Goal: Task Accomplishment & Management: Use online tool/utility

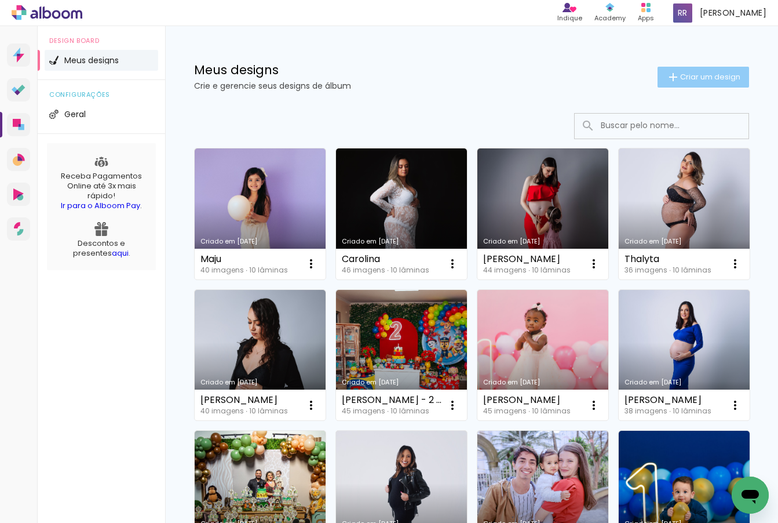
click at [733, 74] on span "Criar um design" at bounding box center [710, 77] width 60 height 8
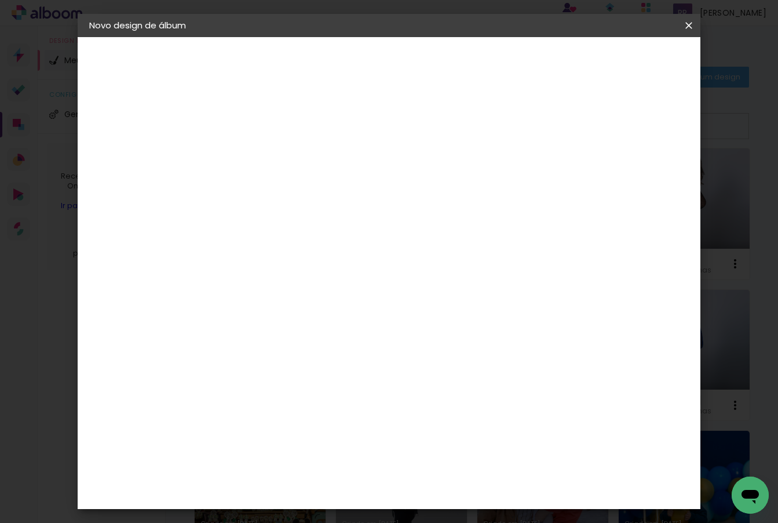
click at [279, 151] on input at bounding box center [279, 156] width 0 height 18
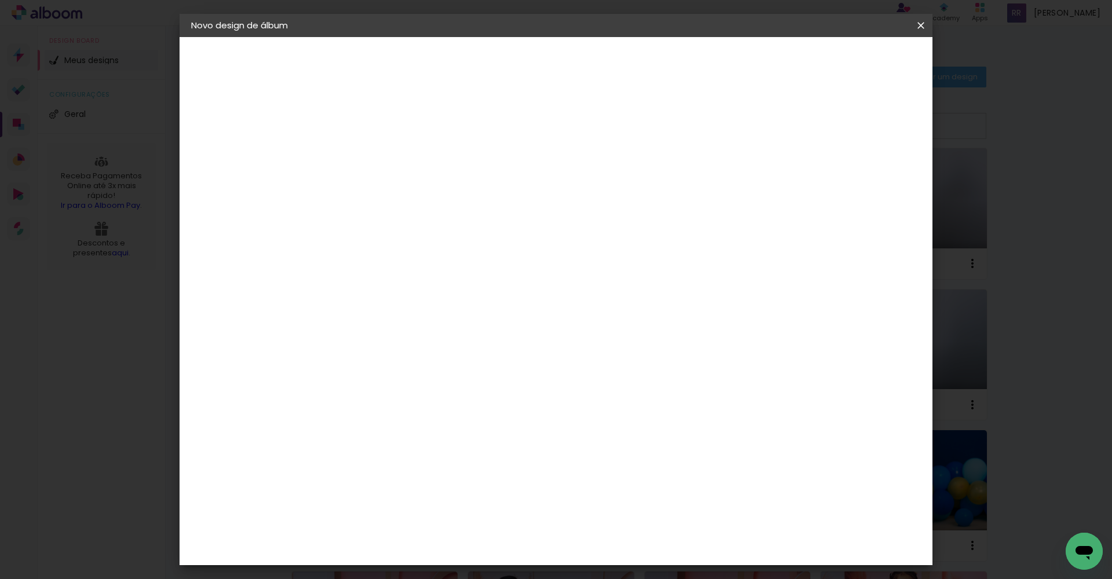
type input "[PERSON_NAME]"
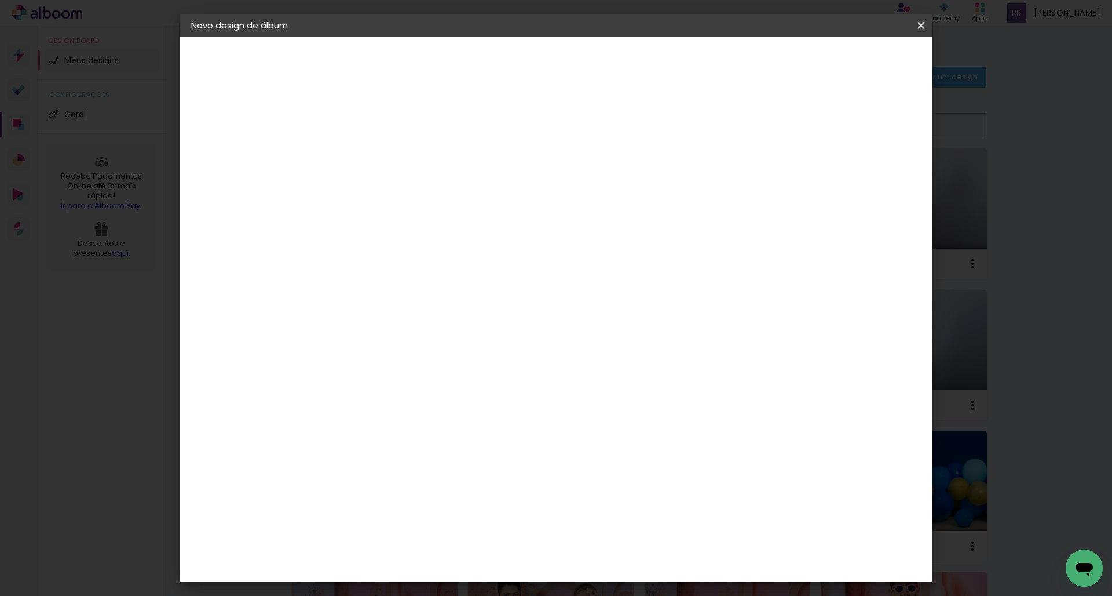
click at [499, 52] on paper-button "Avançar" at bounding box center [471, 62] width 57 height 20
click at [401, 386] on div "AlfaFotoBook" at bounding box center [403, 388] width 61 height 9
click at [597, 62] on paper-button "Avançar" at bounding box center [569, 62] width 57 height 20
click at [459, 522] on span "Cubic" at bounding box center [432, 578] width 54 height 31
click at [0, 0] on slot "Avançar" at bounding box center [0, 0] width 0 height 0
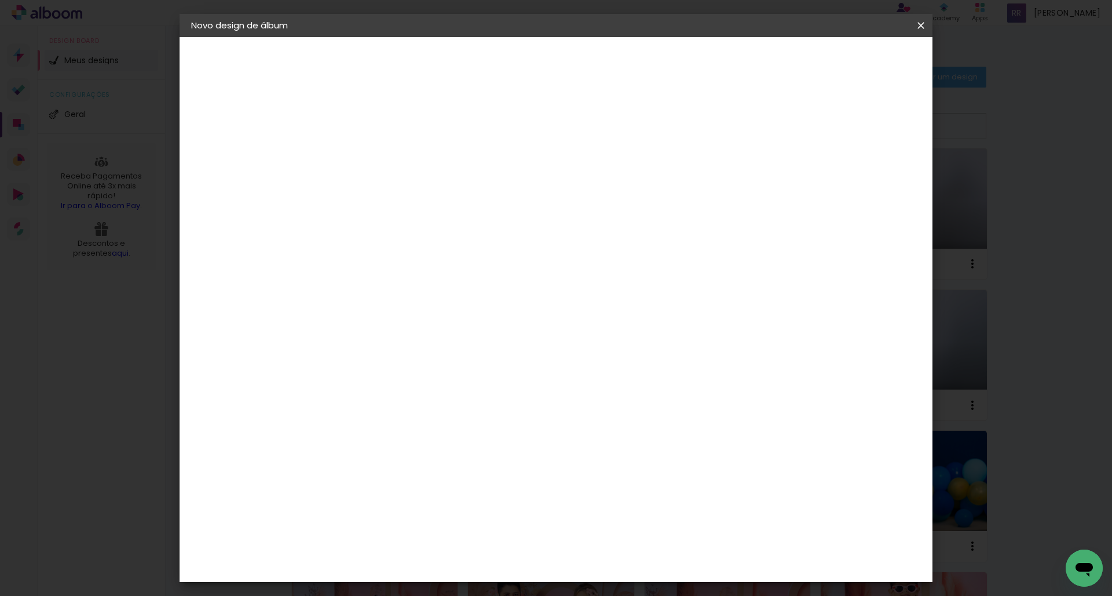
click at [778, 62] on paper-button "Iniciar design" at bounding box center [831, 62] width 76 height 20
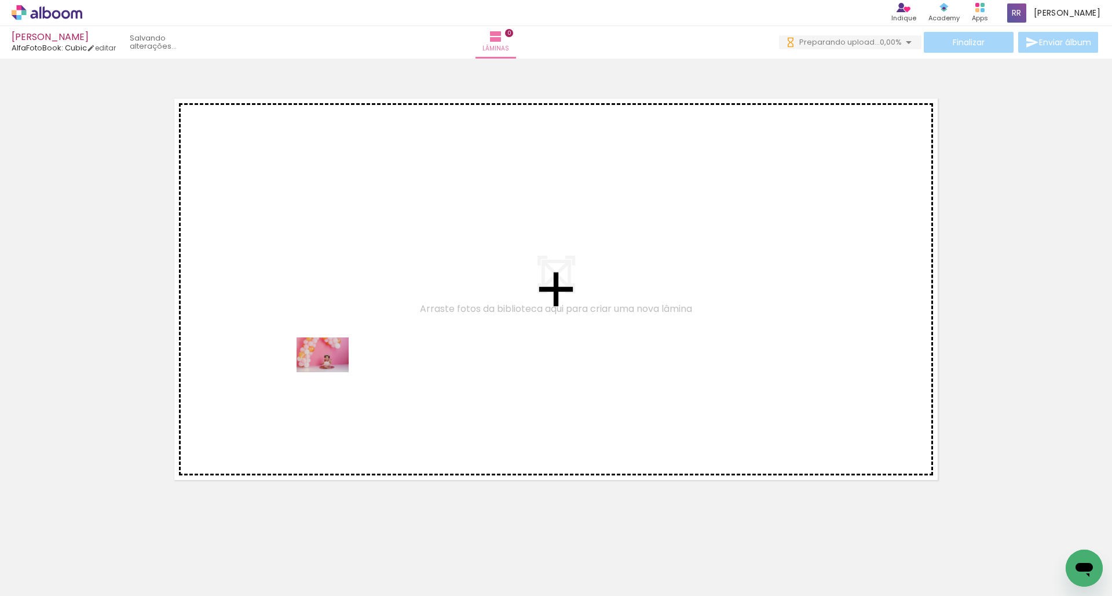
drag, startPoint x: 125, startPoint y: 567, endPoint x: 331, endPoint y: 372, distance: 284.0
click at [331, 372] on quentale-workspace at bounding box center [556, 298] width 1112 height 596
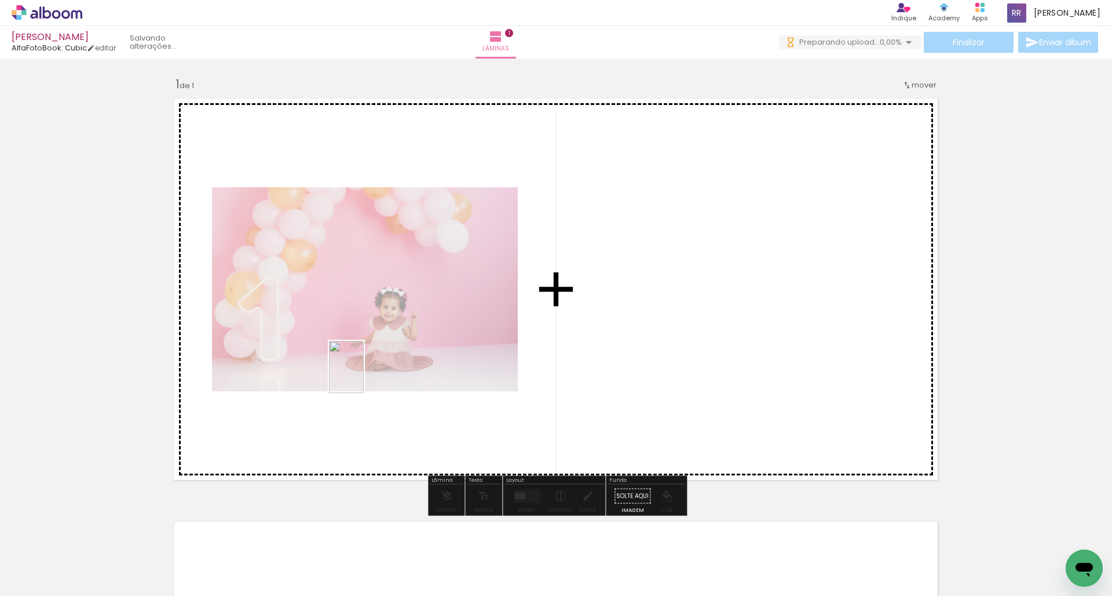
drag, startPoint x: 179, startPoint y: 571, endPoint x: 364, endPoint y: 375, distance: 268.8
click at [364, 375] on quentale-workspace at bounding box center [556, 298] width 1112 height 596
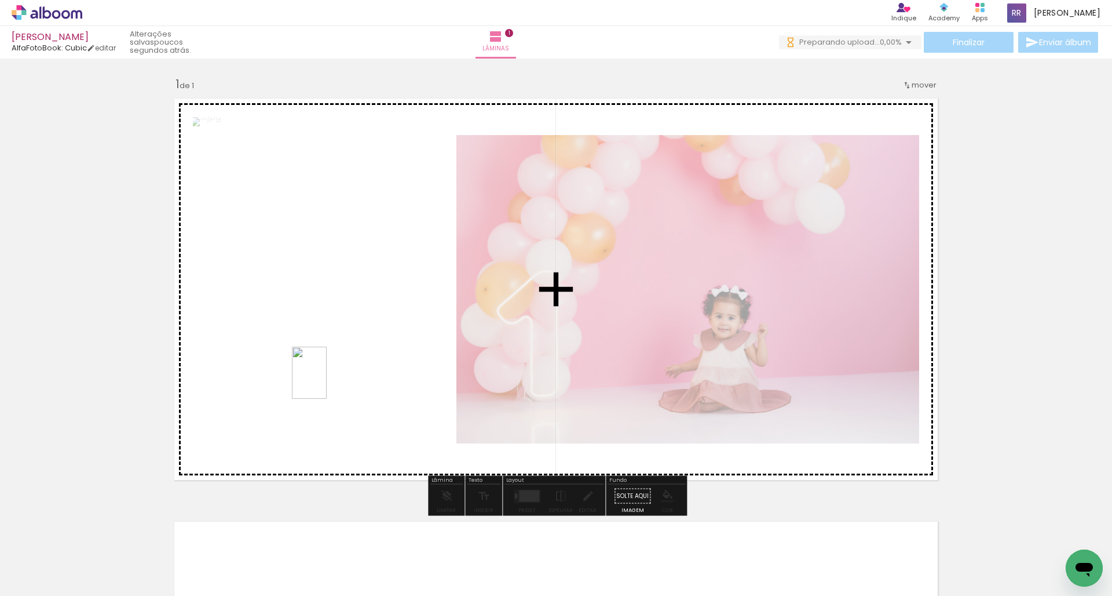
drag, startPoint x: 238, startPoint y: 571, endPoint x: 330, endPoint y: 375, distance: 215.9
click at [330, 375] on quentale-workspace at bounding box center [556, 298] width 1112 height 596
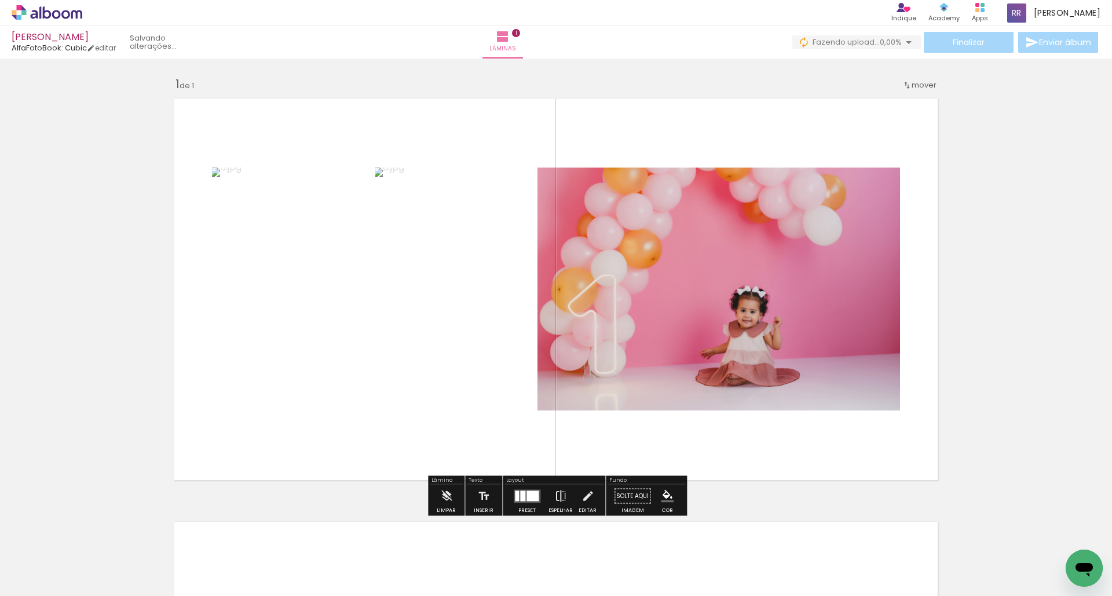
click at [560, 498] on iron-icon at bounding box center [560, 495] width 13 height 23
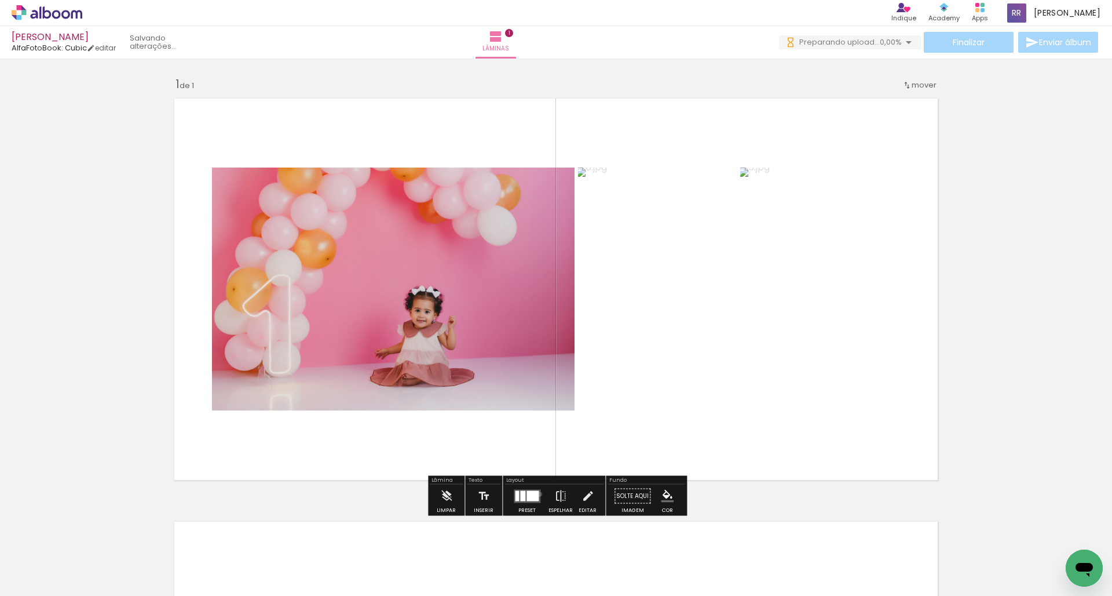
click at [537, 494] on quentale-layouter at bounding box center [527, 495] width 27 height 13
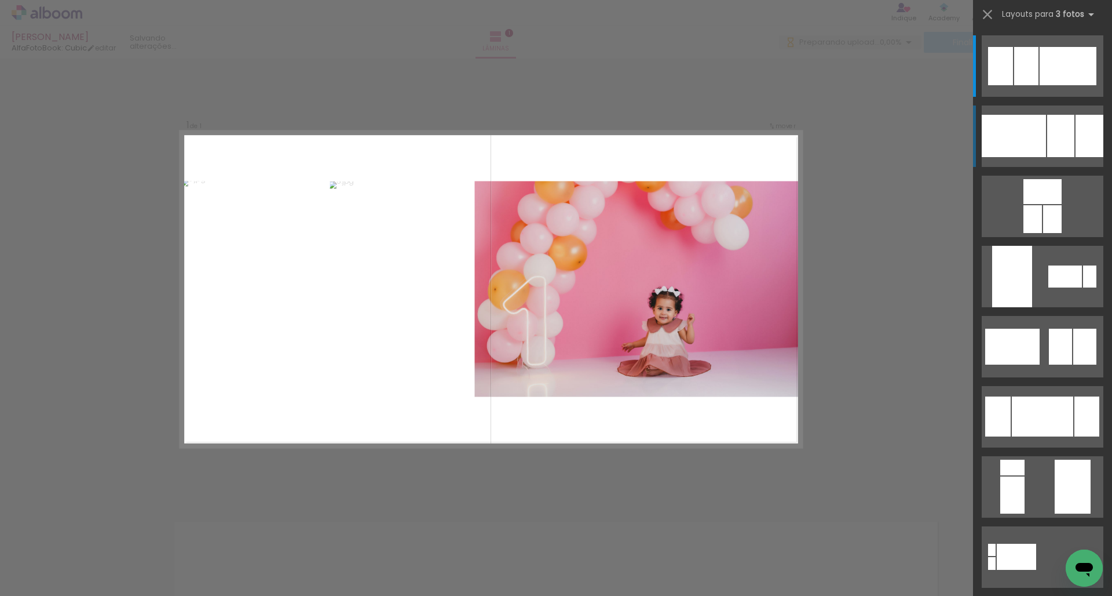
click at [778, 129] on div at bounding box center [1014, 136] width 64 height 42
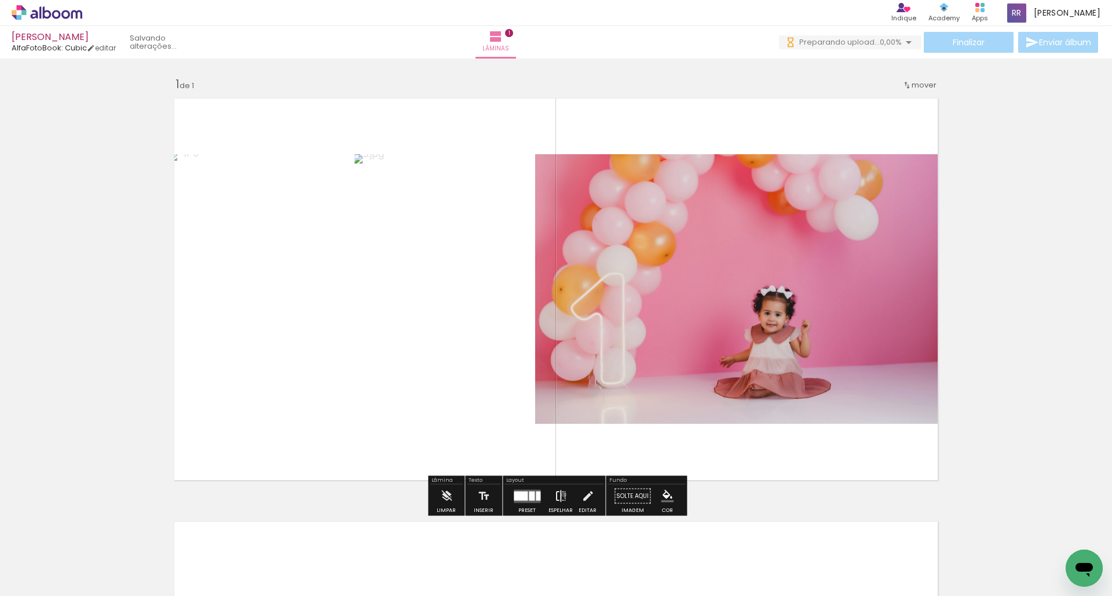
click at [561, 494] on iron-icon at bounding box center [560, 495] width 13 height 23
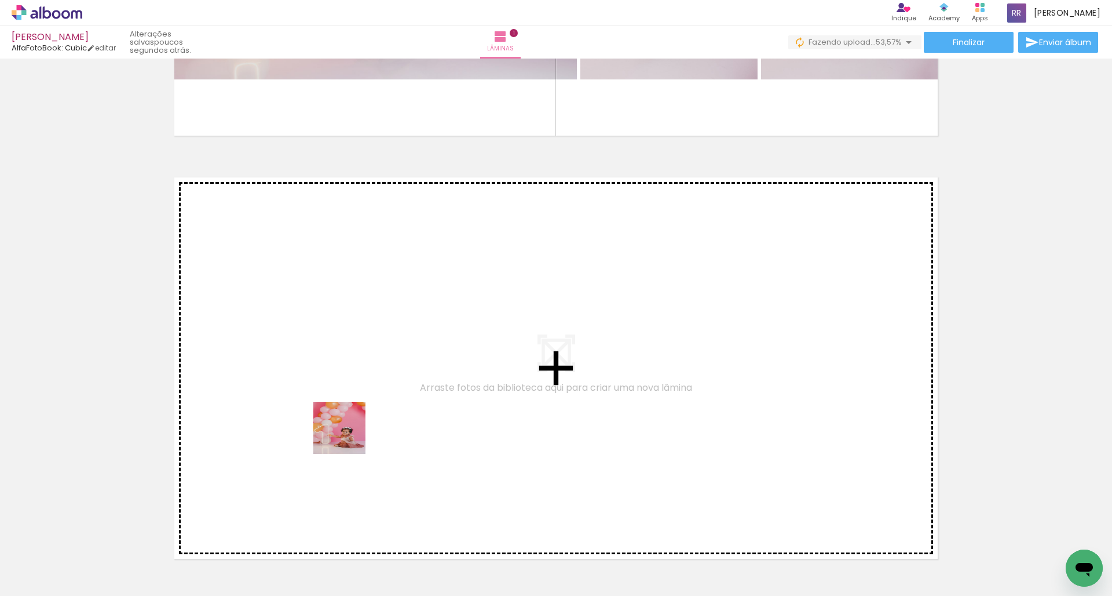
drag, startPoint x: 316, startPoint y: 556, endPoint x: 352, endPoint y: 421, distance: 139.7
click at [352, 421] on quentale-workspace at bounding box center [556, 298] width 1112 height 596
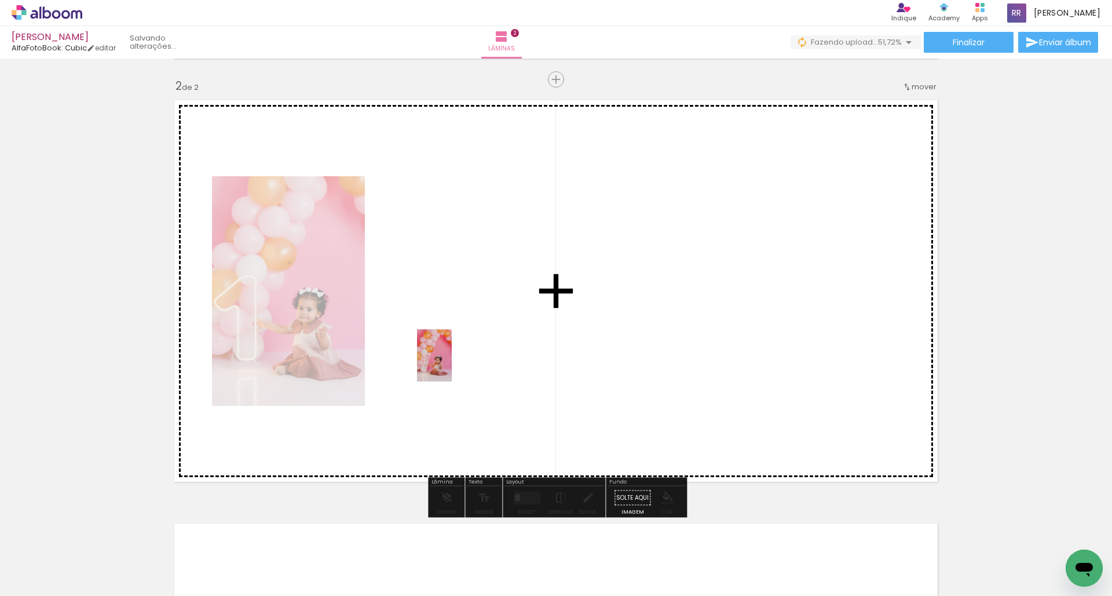
drag, startPoint x: 384, startPoint y: 559, endPoint x: 452, endPoint y: 364, distance: 206.9
click at [452, 364] on quentale-workspace at bounding box center [556, 298] width 1112 height 596
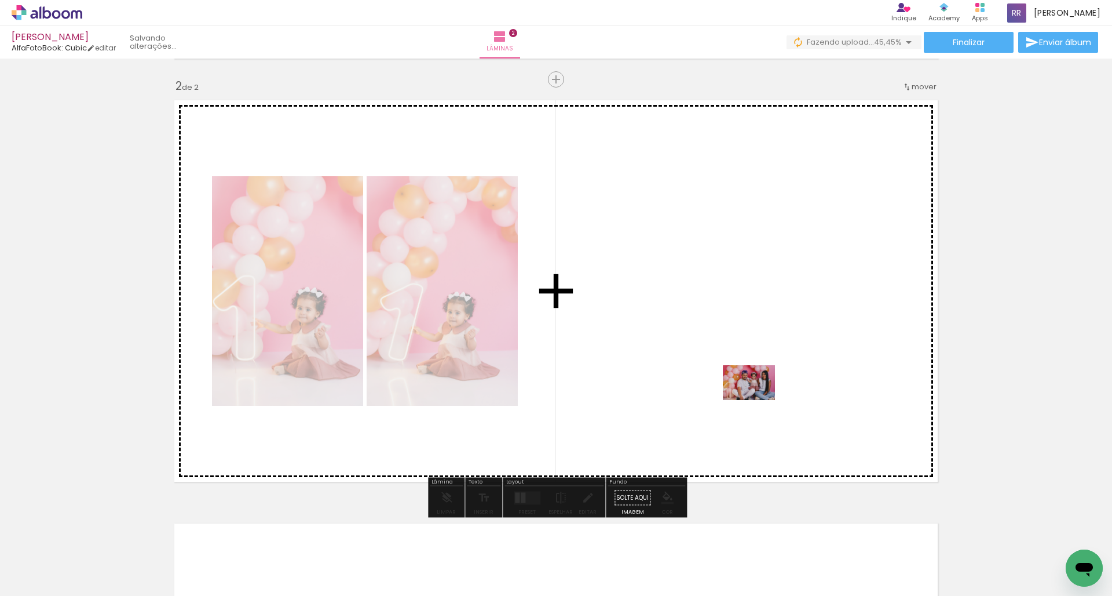
drag, startPoint x: 779, startPoint y: 561, endPoint x: 755, endPoint y: 373, distance: 189.7
click at [755, 373] on quentale-workspace at bounding box center [556, 298] width 1112 height 596
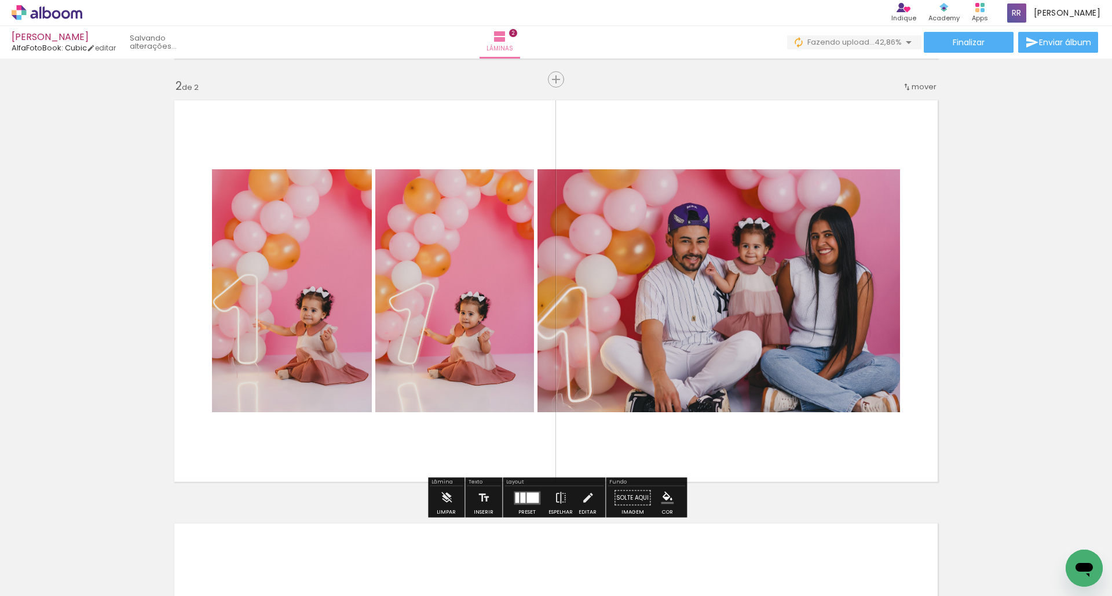
click at [521, 498] on div at bounding box center [522, 497] width 5 height 10
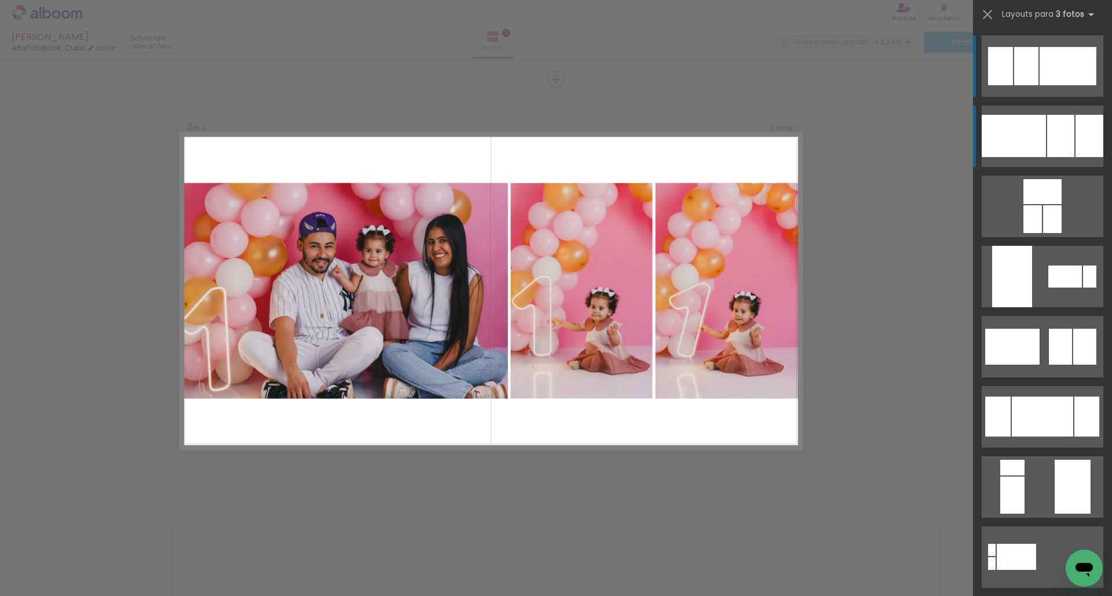
click at [778, 85] on div at bounding box center [1026, 66] width 24 height 38
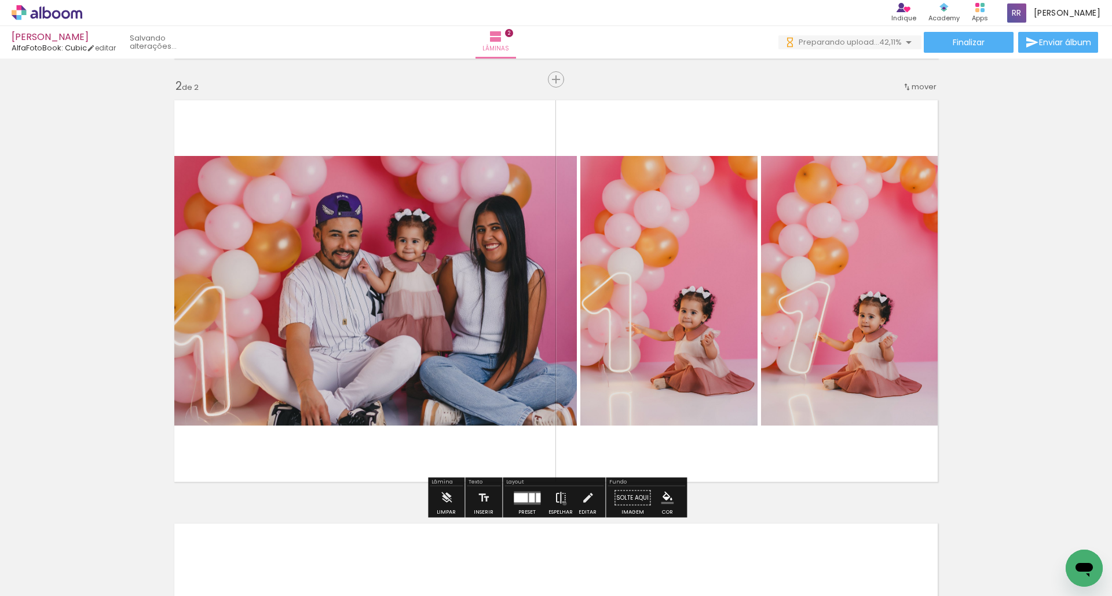
click at [562, 503] on iron-icon at bounding box center [560, 497] width 13 height 23
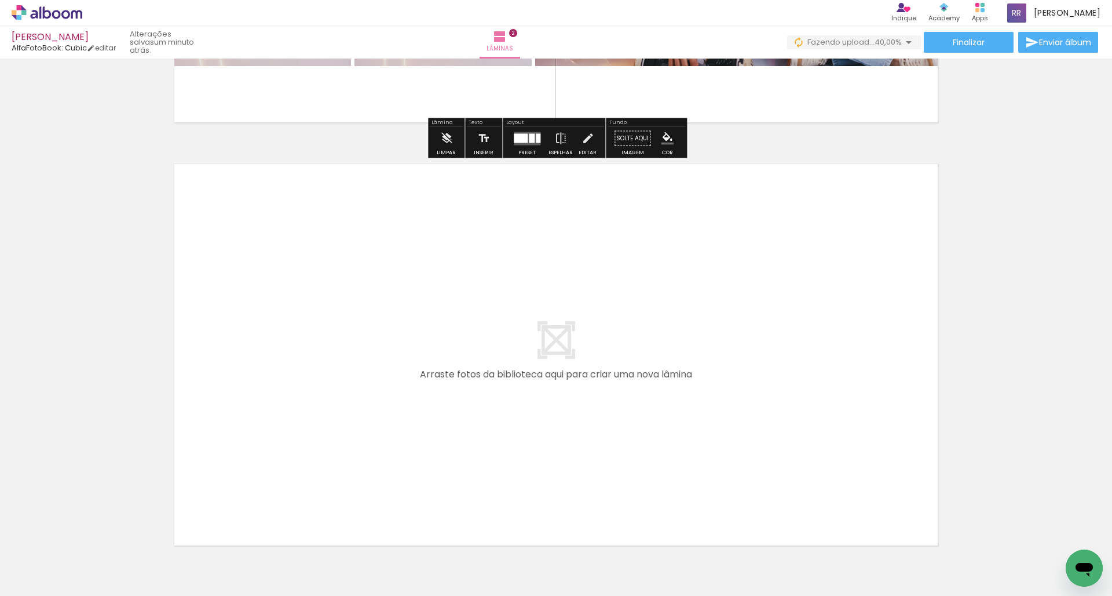
scroll to position [788, 0]
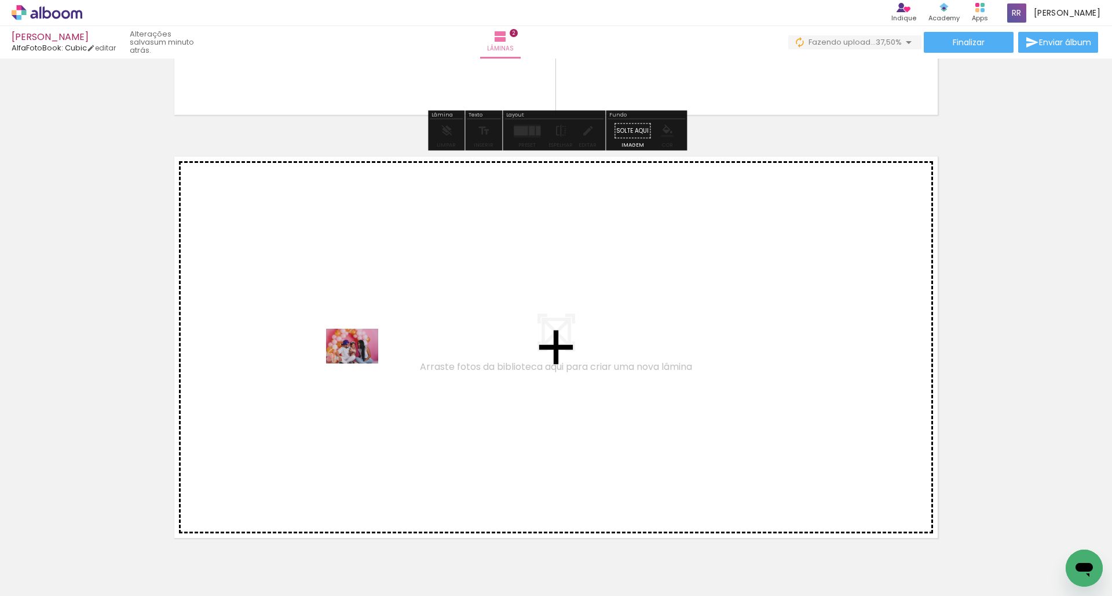
drag, startPoint x: 313, startPoint y: 564, endPoint x: 361, endPoint y: 363, distance: 206.1
click at [361, 363] on quentale-workspace at bounding box center [556, 298] width 1112 height 596
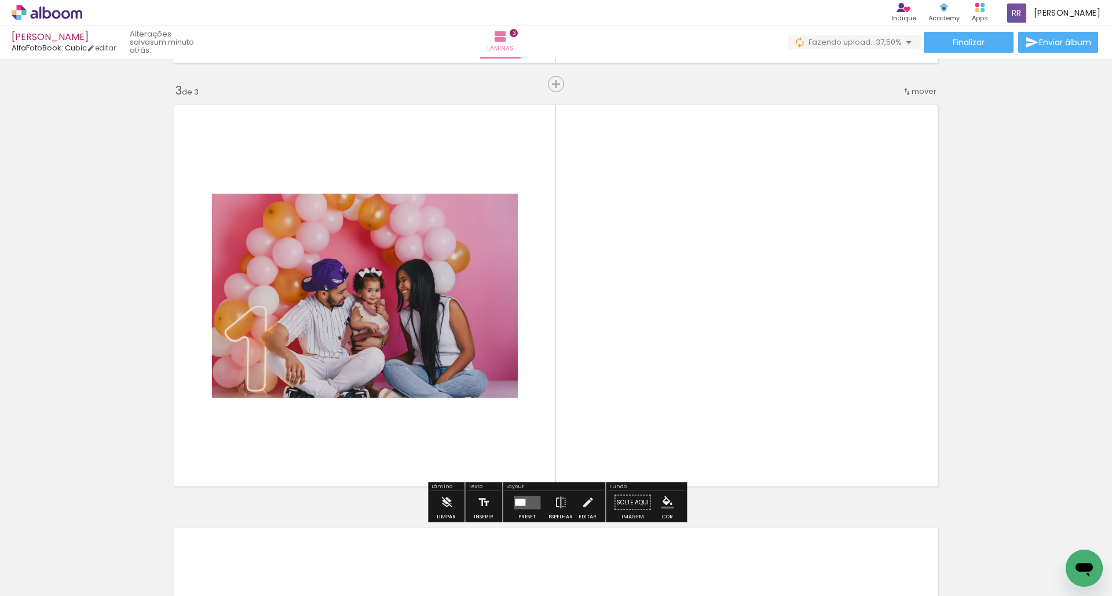
scroll to position [844, 0]
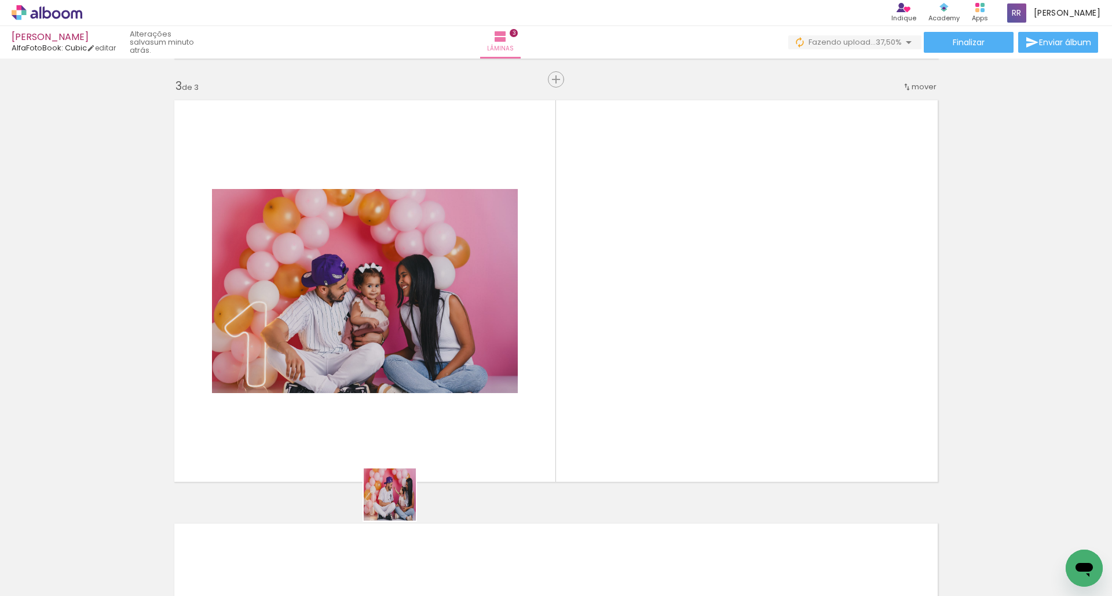
drag, startPoint x: 386, startPoint y: 533, endPoint x: 433, endPoint y: 419, distance: 123.2
click at [433, 419] on quentale-workspace at bounding box center [556, 298] width 1112 height 596
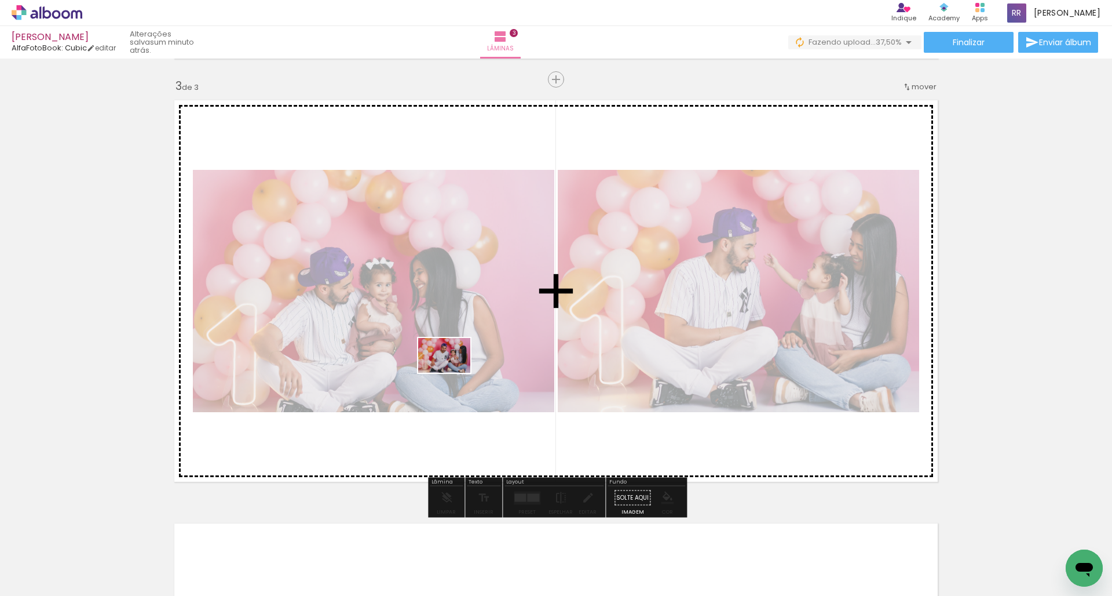
drag, startPoint x: 448, startPoint y: 556, endPoint x: 453, endPoint y: 371, distance: 184.3
click at [453, 371] on quentale-workspace at bounding box center [556, 298] width 1112 height 596
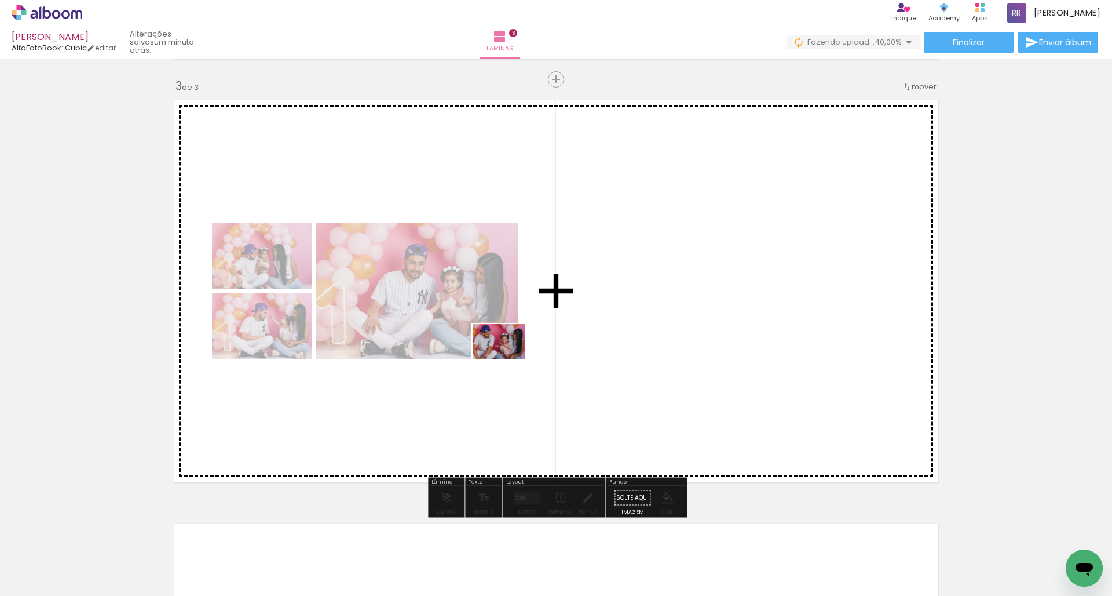
drag, startPoint x: 509, startPoint y: 564, endPoint x: 508, endPoint y: 356, distance: 208.0
click at [508, 356] on quentale-workspace at bounding box center [556, 298] width 1112 height 596
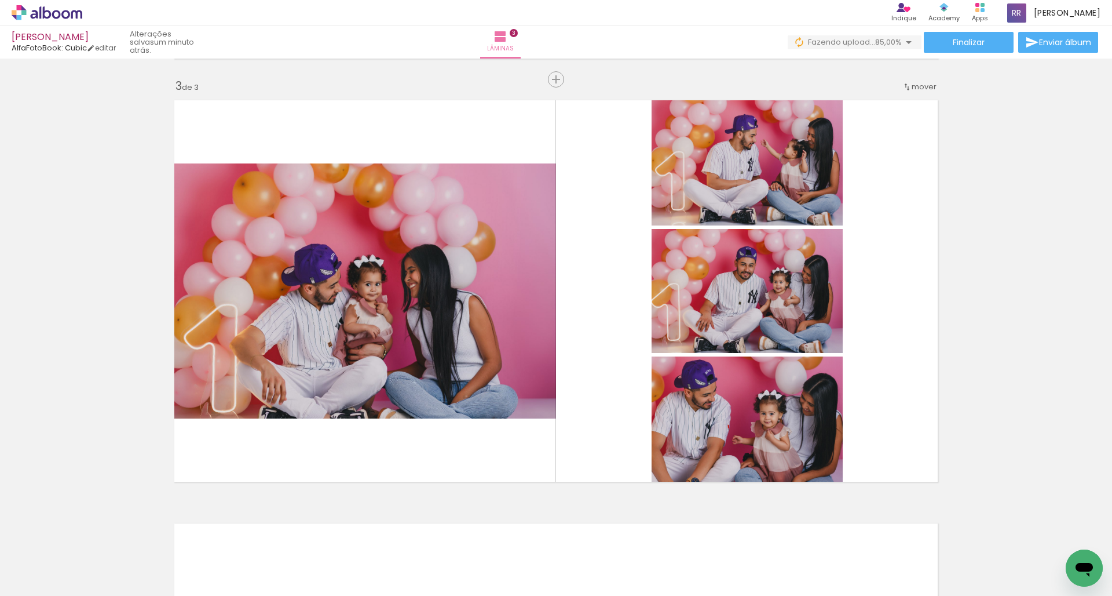
scroll to position [0, 0]
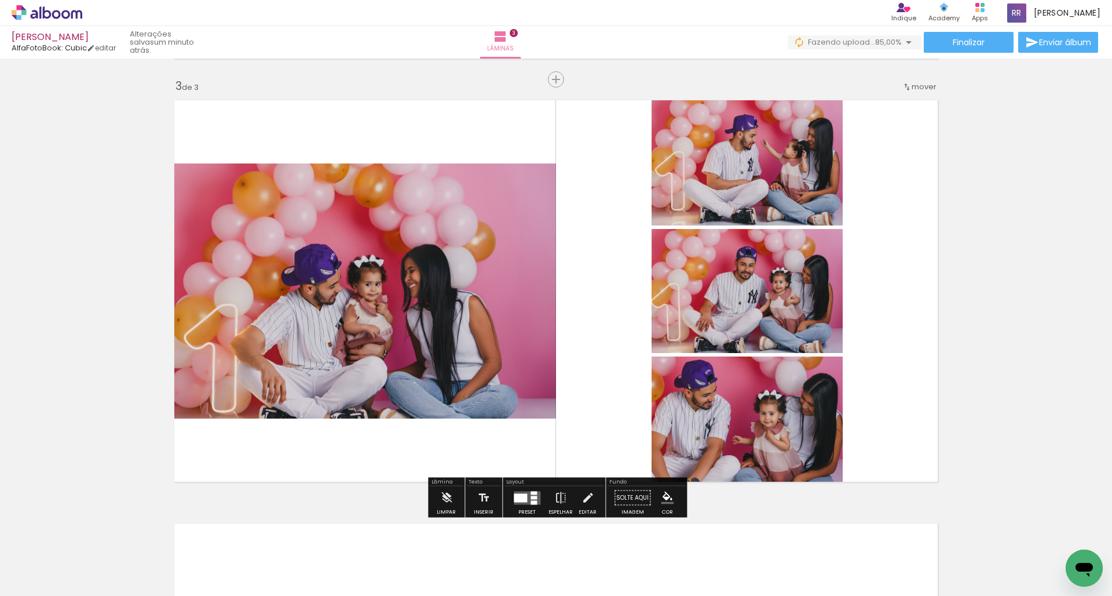
click at [525, 495] on div at bounding box center [520, 497] width 13 height 9
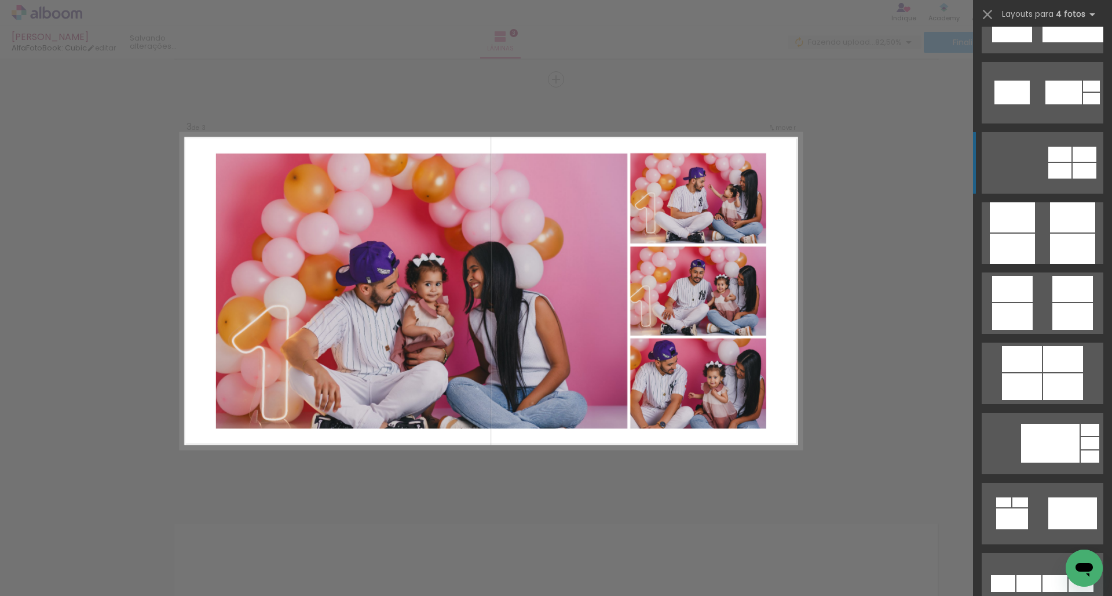
scroll to position [3157, 0]
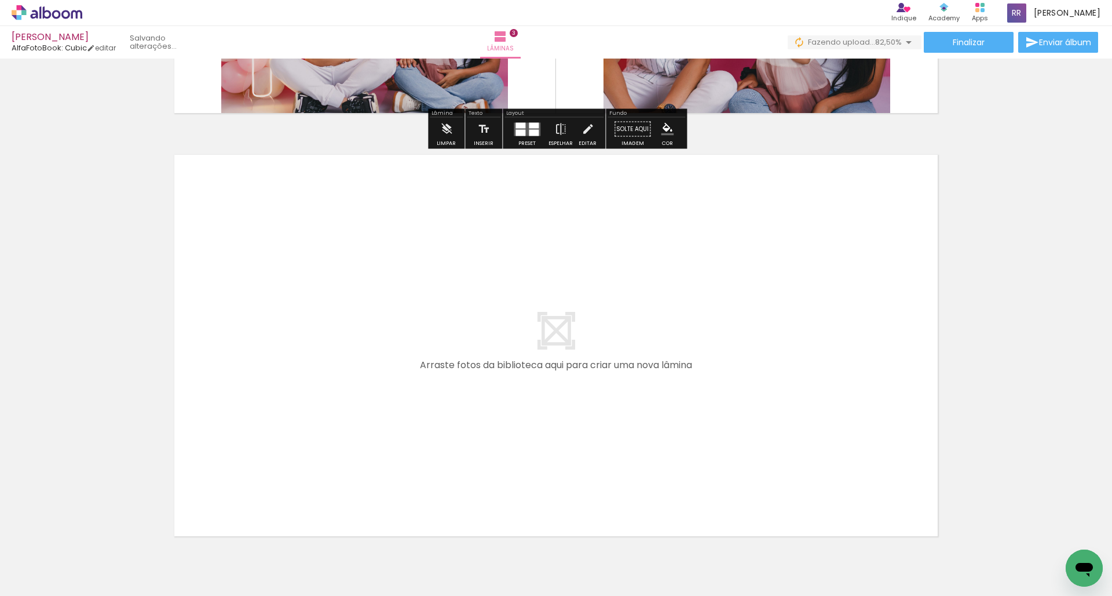
scroll to position [1214, 0]
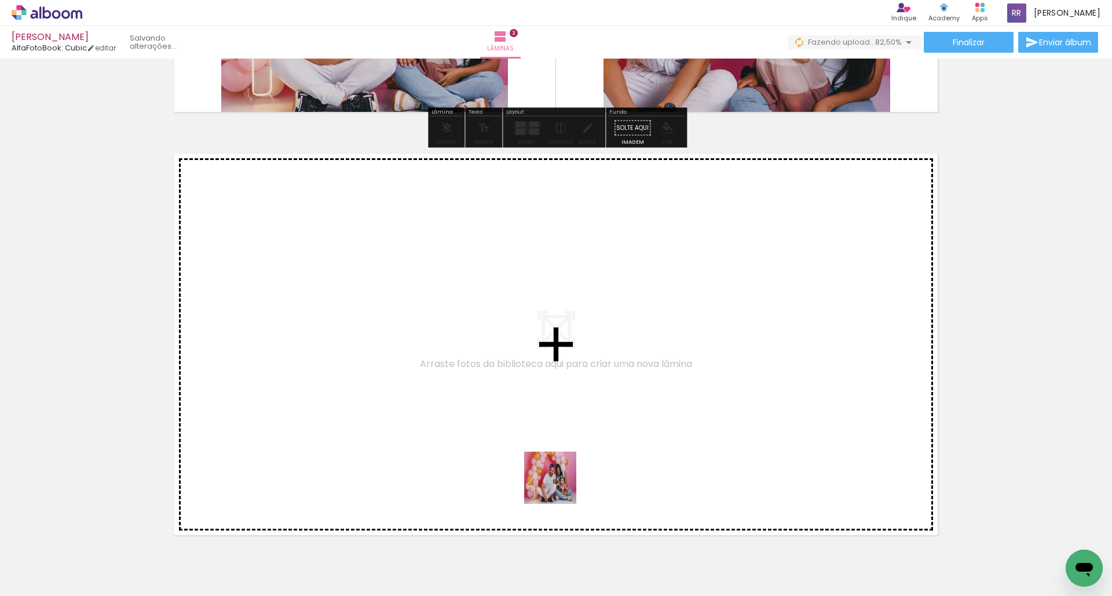
drag, startPoint x: 566, startPoint y: 564, endPoint x: 557, endPoint y: 447, distance: 117.4
click at [557, 447] on quentale-workspace at bounding box center [556, 298] width 1112 height 596
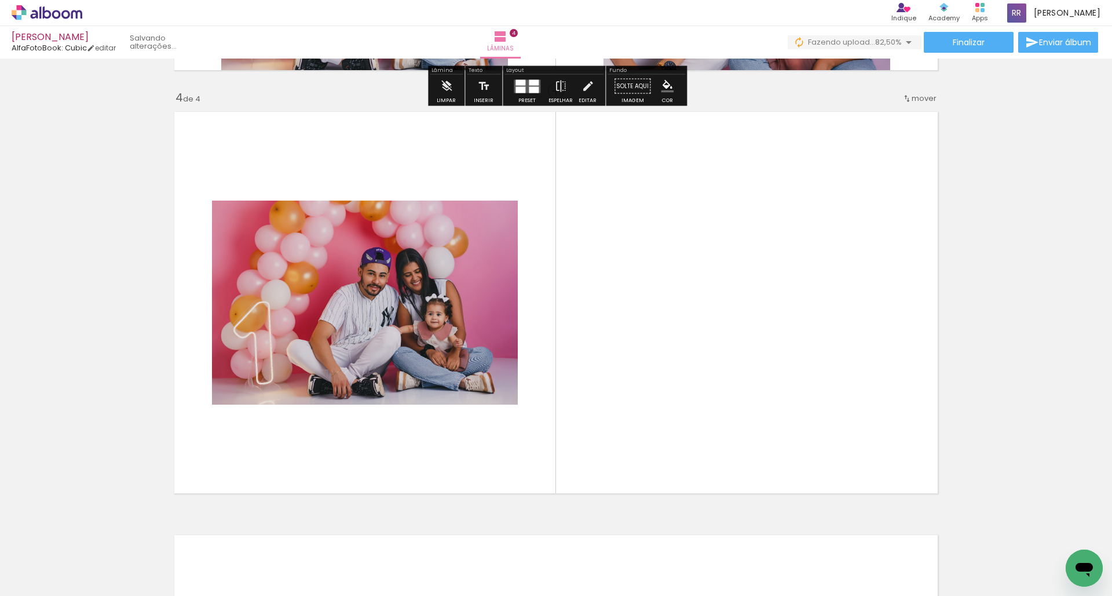
scroll to position [1267, 0]
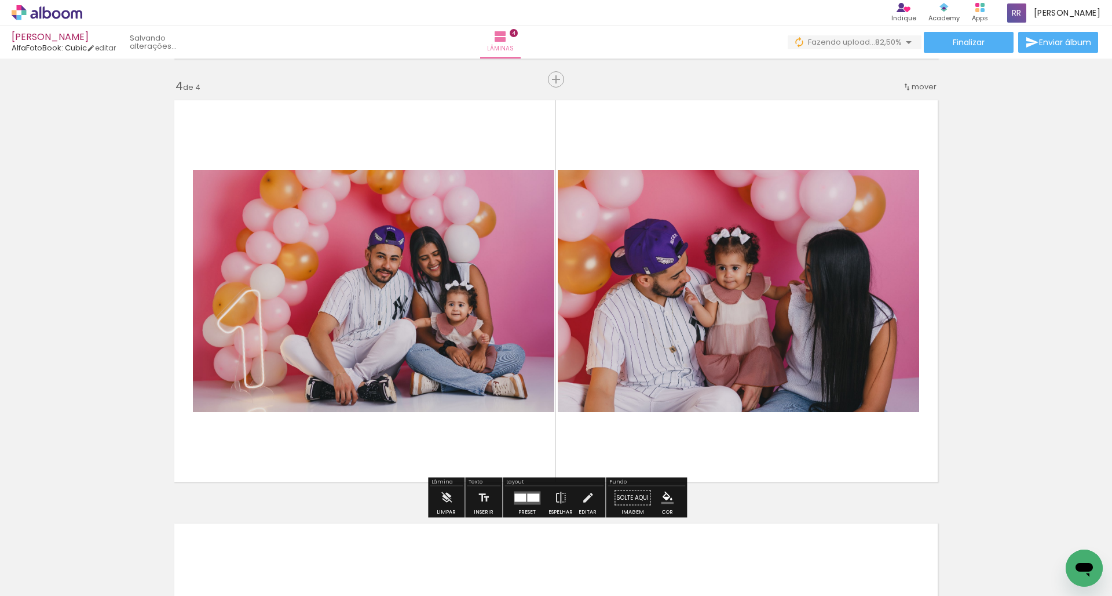
drag, startPoint x: 618, startPoint y: 454, endPoint x: 615, endPoint y: 399, distance: 55.1
click at [615, 399] on quentale-workspace at bounding box center [556, 298] width 1112 height 596
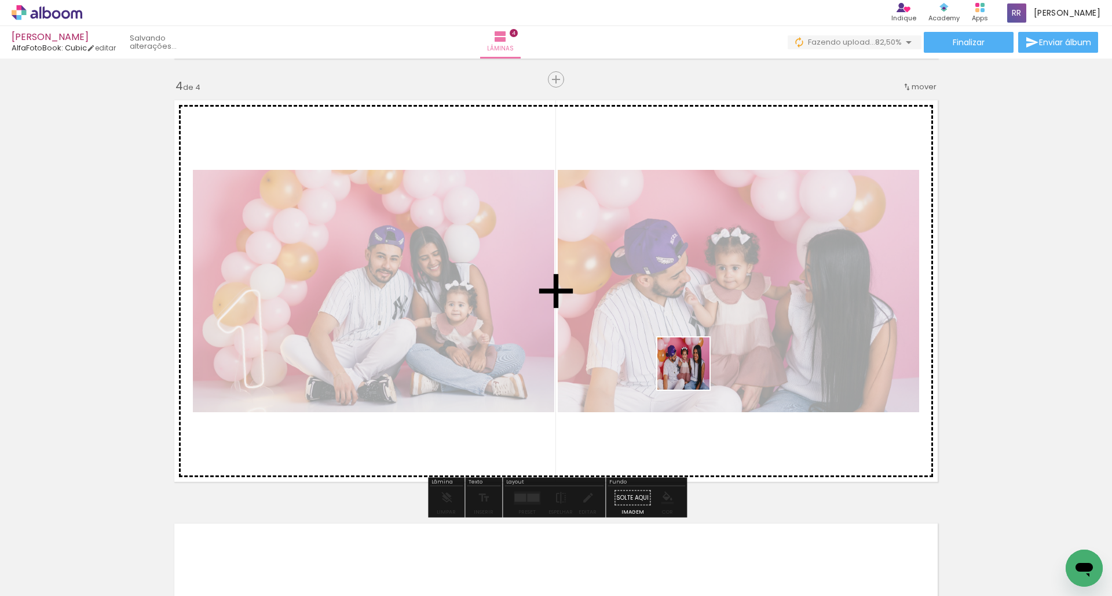
drag, startPoint x: 705, startPoint y: 561, endPoint x: 692, endPoint y: 369, distance: 192.2
click at [692, 369] on quentale-workspace at bounding box center [556, 298] width 1112 height 596
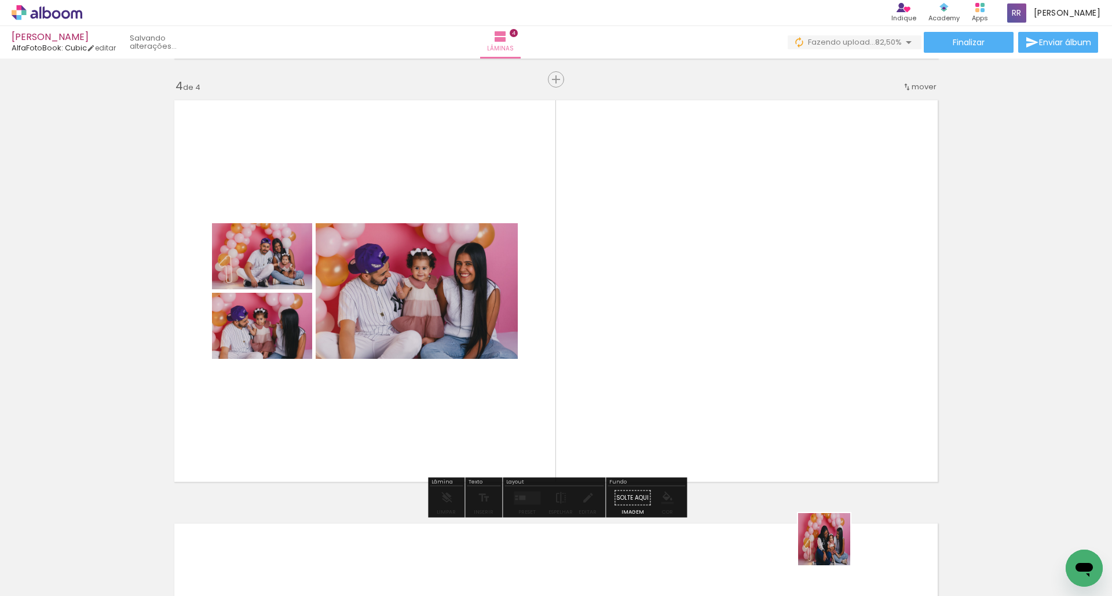
drag, startPoint x: 833, startPoint y: 548, endPoint x: 791, endPoint y: 365, distance: 187.2
click at [778, 365] on quentale-workspace at bounding box center [556, 298] width 1112 height 596
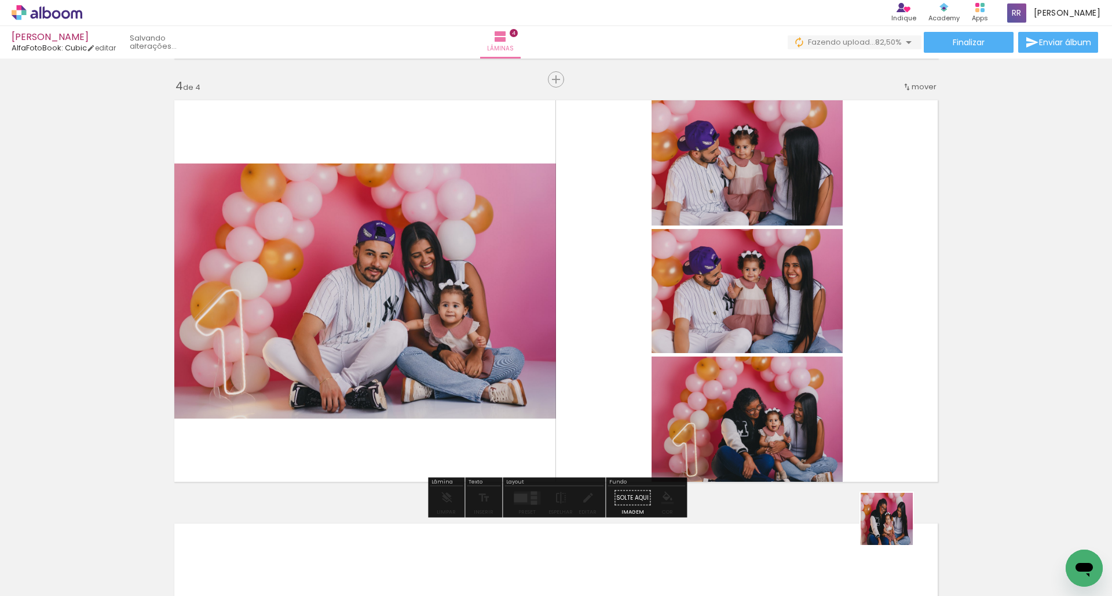
drag, startPoint x: 904, startPoint y: 557, endPoint x: 856, endPoint y: 390, distance: 173.1
click at [778, 390] on quentale-workspace at bounding box center [556, 298] width 1112 height 596
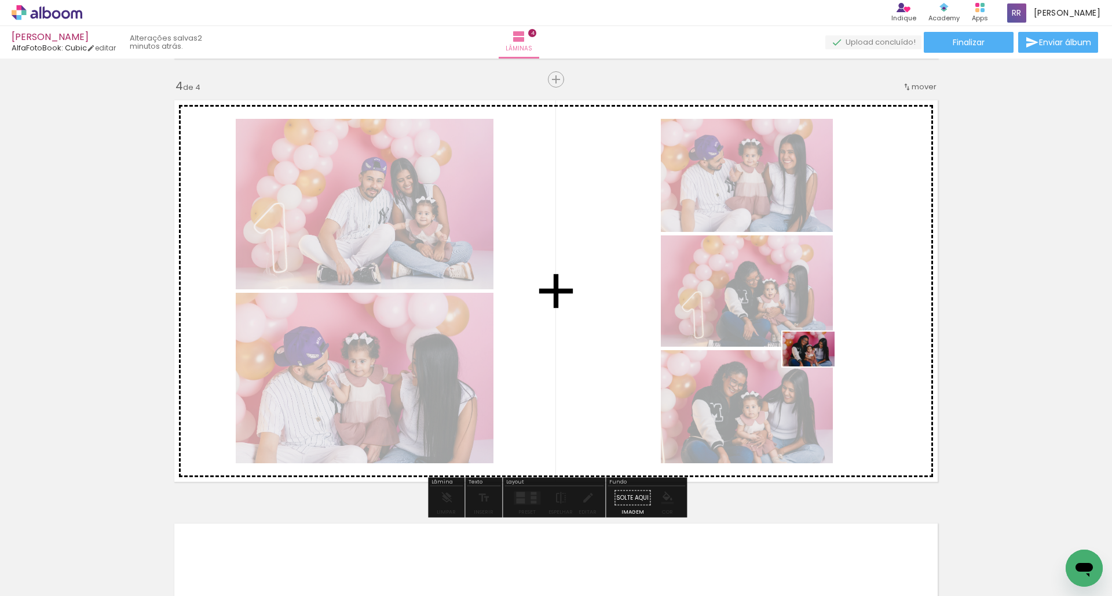
drag, startPoint x: 952, startPoint y: 525, endPoint x: 817, endPoint y: 366, distance: 208.0
click at [778, 366] on quentale-workspace at bounding box center [556, 298] width 1112 height 596
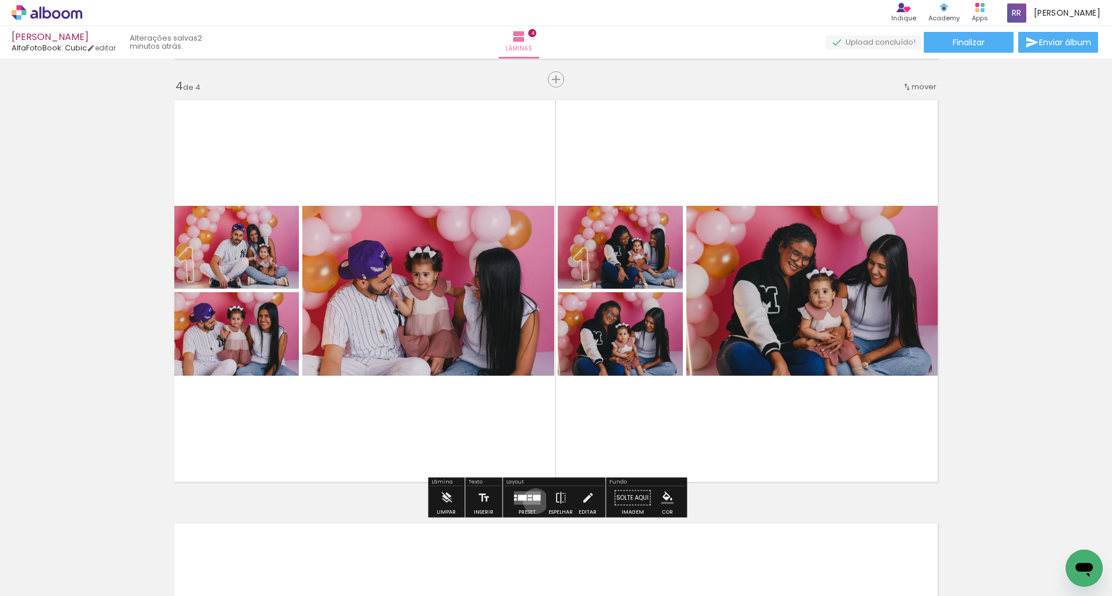
click at [533, 501] on quentale-layouter at bounding box center [527, 497] width 27 height 13
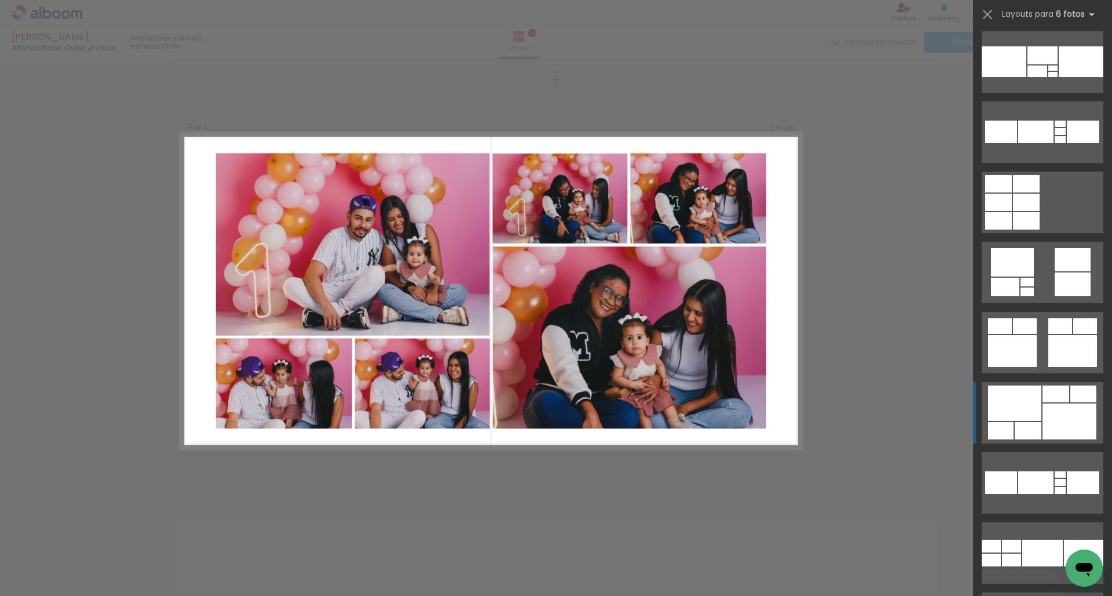
scroll to position [6802, 0]
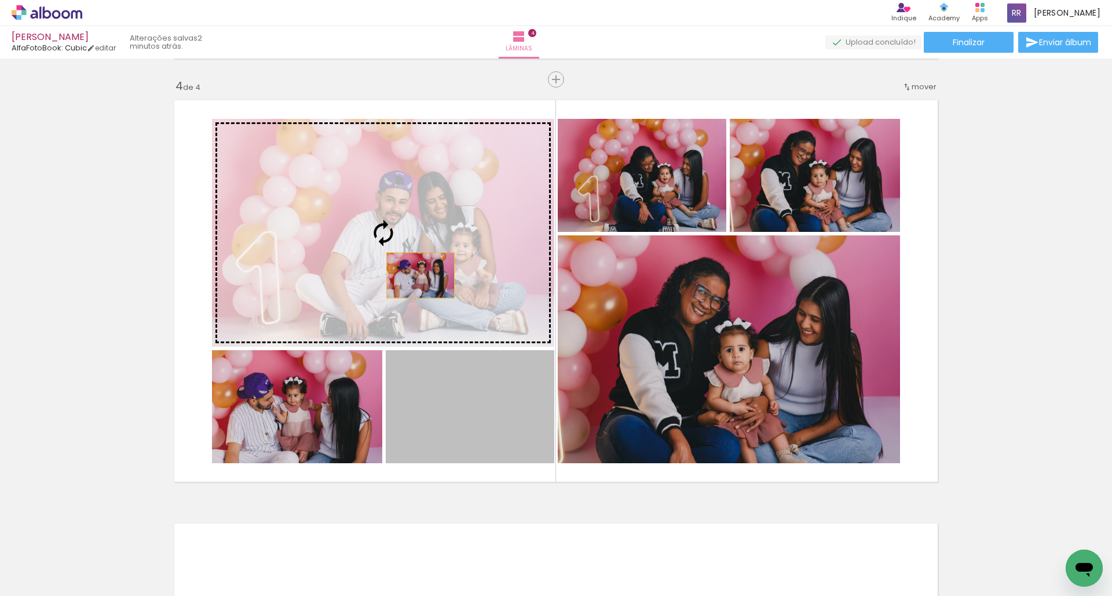
drag, startPoint x: 472, startPoint y: 426, endPoint x: 421, endPoint y: 275, distance: 159.6
click at [0, 0] on slot at bounding box center [0, 0] width 0 height 0
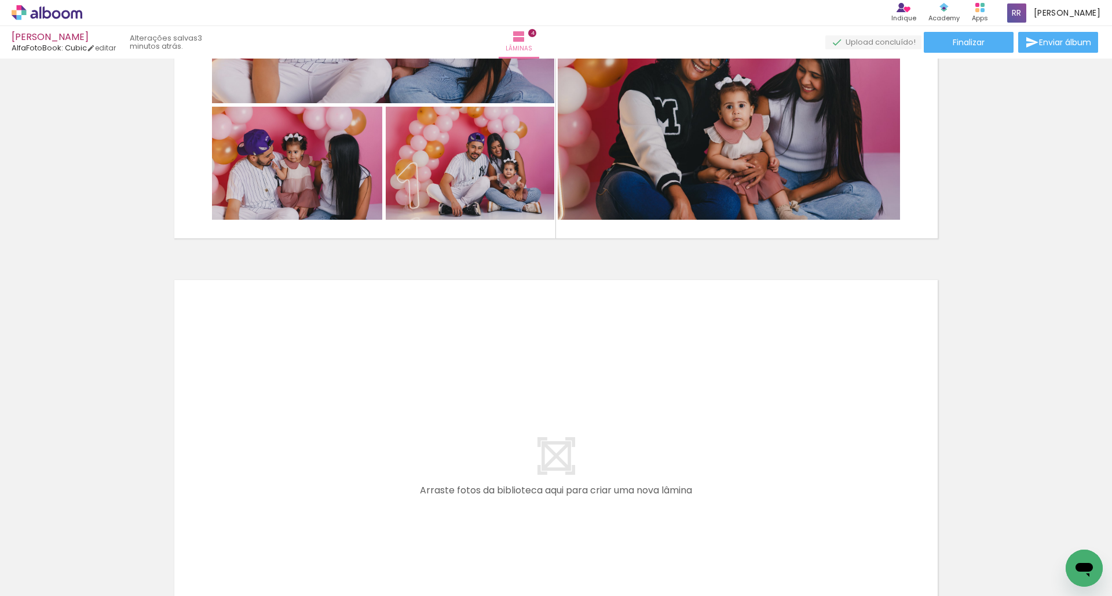
scroll to position [0, 711]
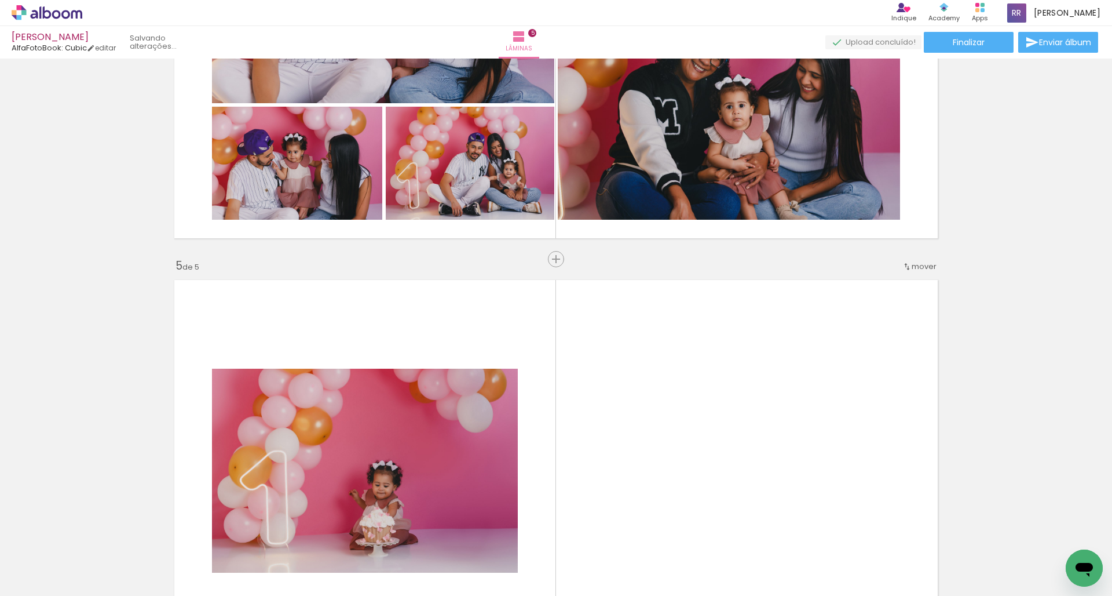
drag, startPoint x: 449, startPoint y: 564, endPoint x: 465, endPoint y: 439, distance: 126.1
click at [465, 439] on quentale-workspace at bounding box center [556, 298] width 1112 height 596
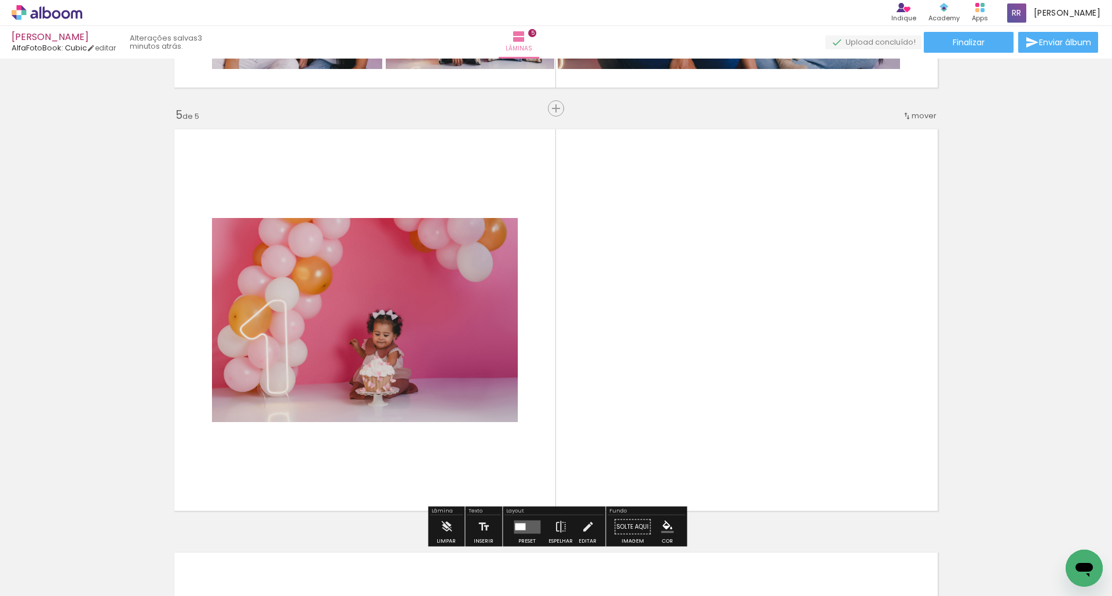
scroll to position [1690, 0]
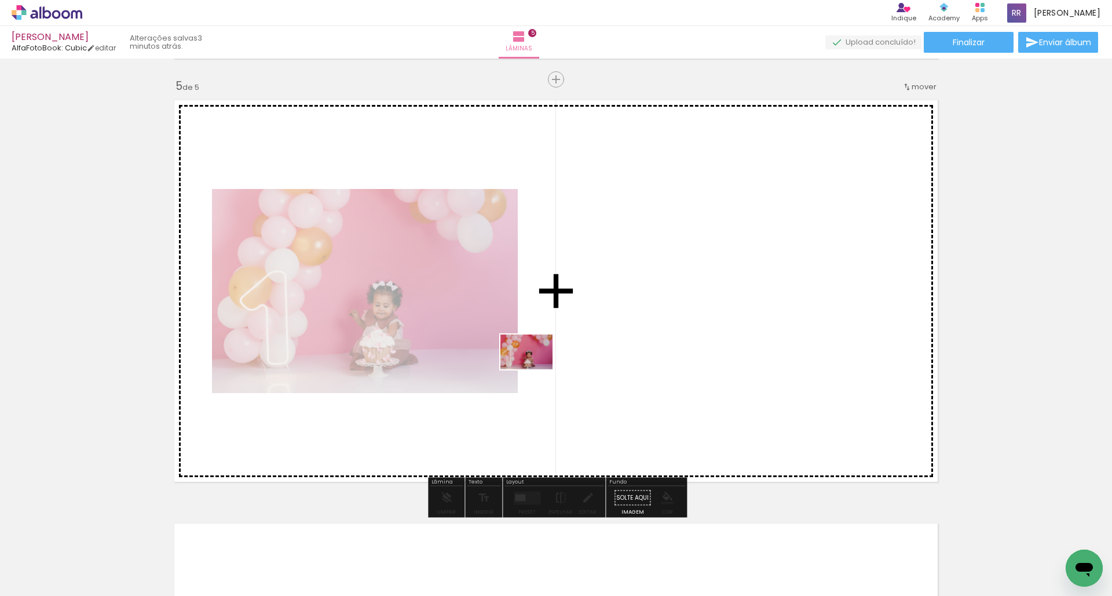
drag, startPoint x: 522, startPoint y: 562, endPoint x: 535, endPoint y: 369, distance: 193.4
click at [535, 369] on quentale-workspace at bounding box center [556, 298] width 1112 height 596
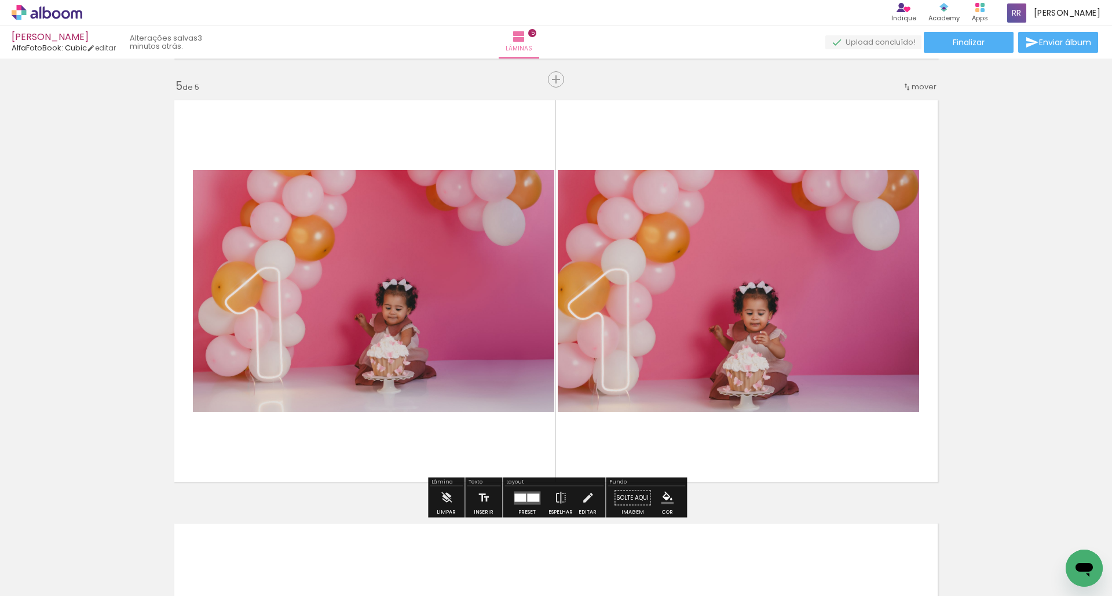
click at [530, 497] on div at bounding box center [533, 497] width 12 height 8
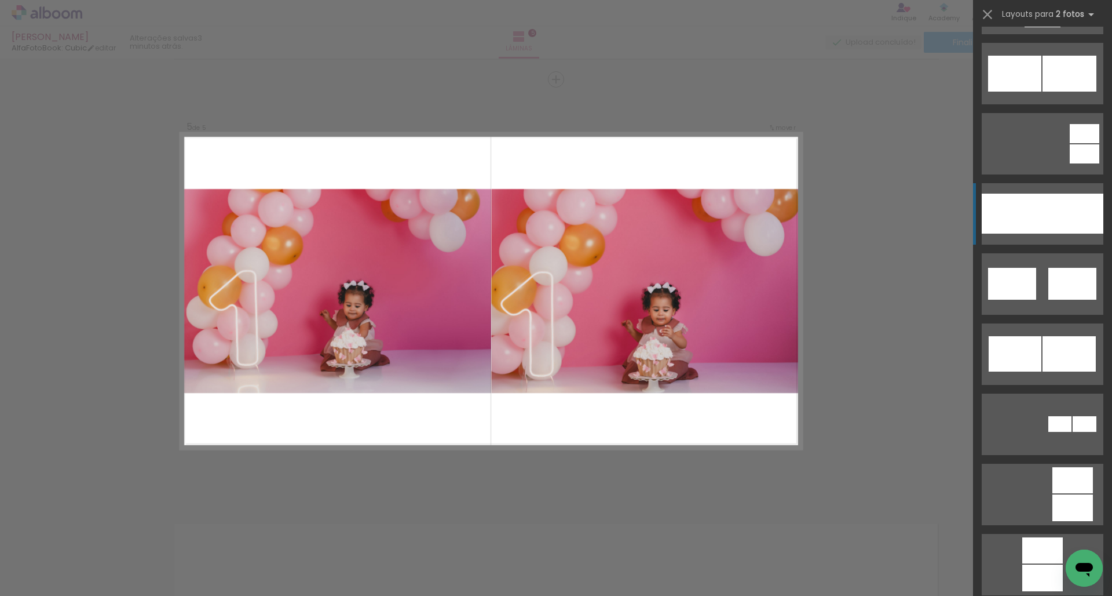
scroll to position [623, 0]
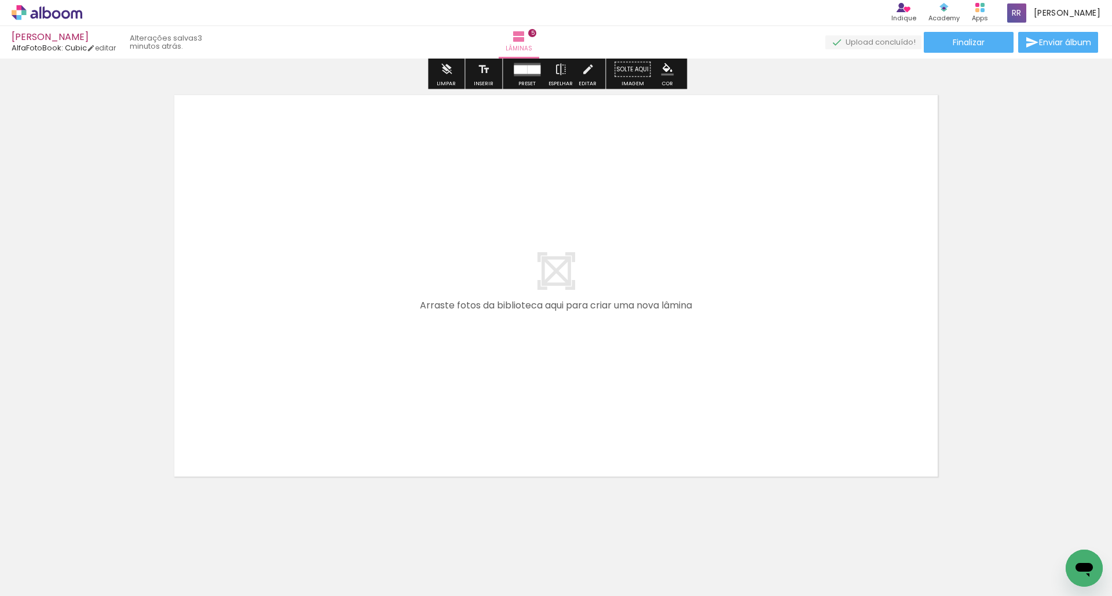
scroll to position [0, 992]
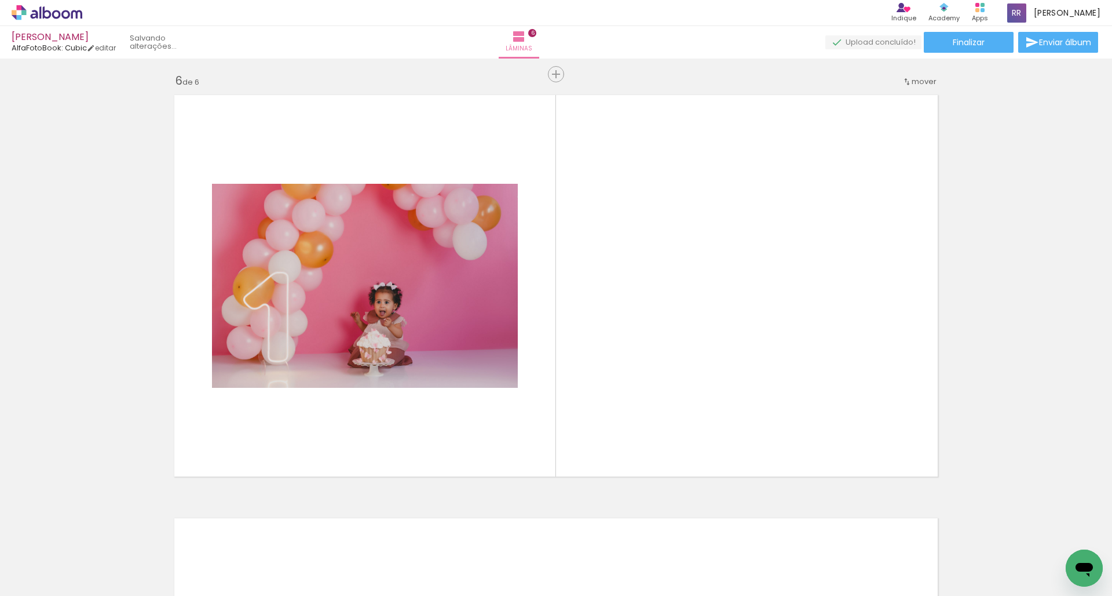
drag, startPoint x: 311, startPoint y: 561, endPoint x: 332, endPoint y: 362, distance: 201.0
click at [332, 362] on quentale-workspace at bounding box center [556, 298] width 1112 height 596
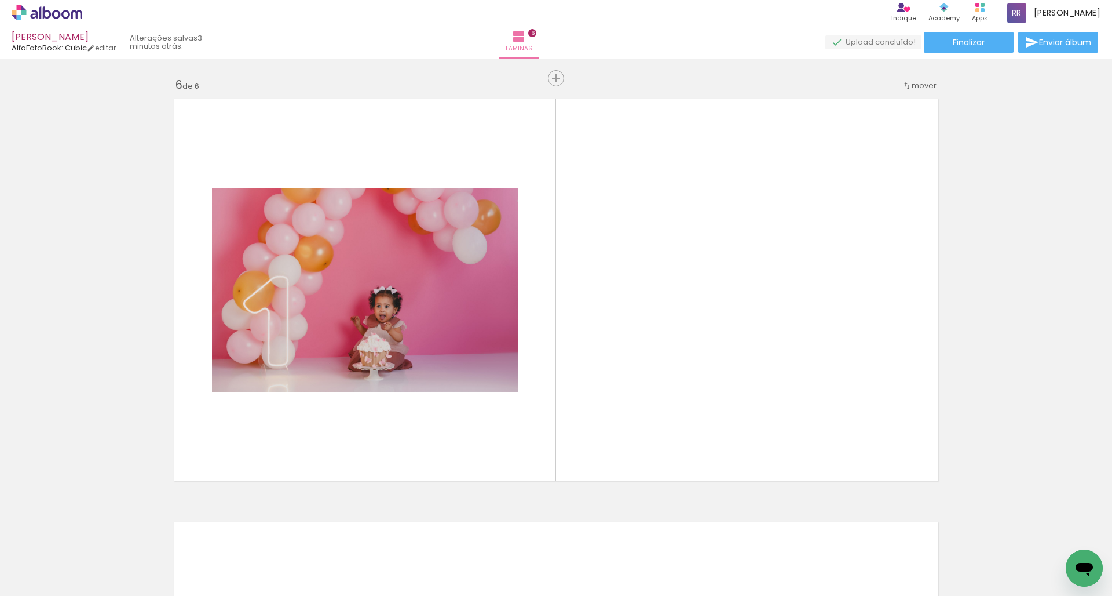
scroll to position [2113, 0]
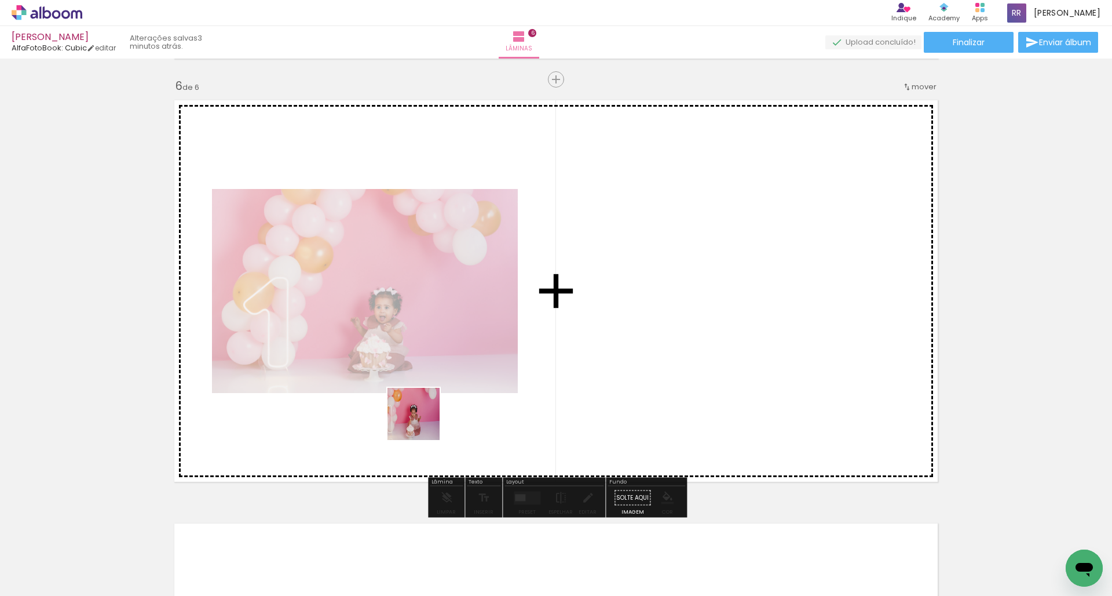
drag, startPoint x: 373, startPoint y: 541, endPoint x: 441, endPoint y: 383, distance: 172.5
click at [441, 383] on quentale-workspace at bounding box center [556, 298] width 1112 height 596
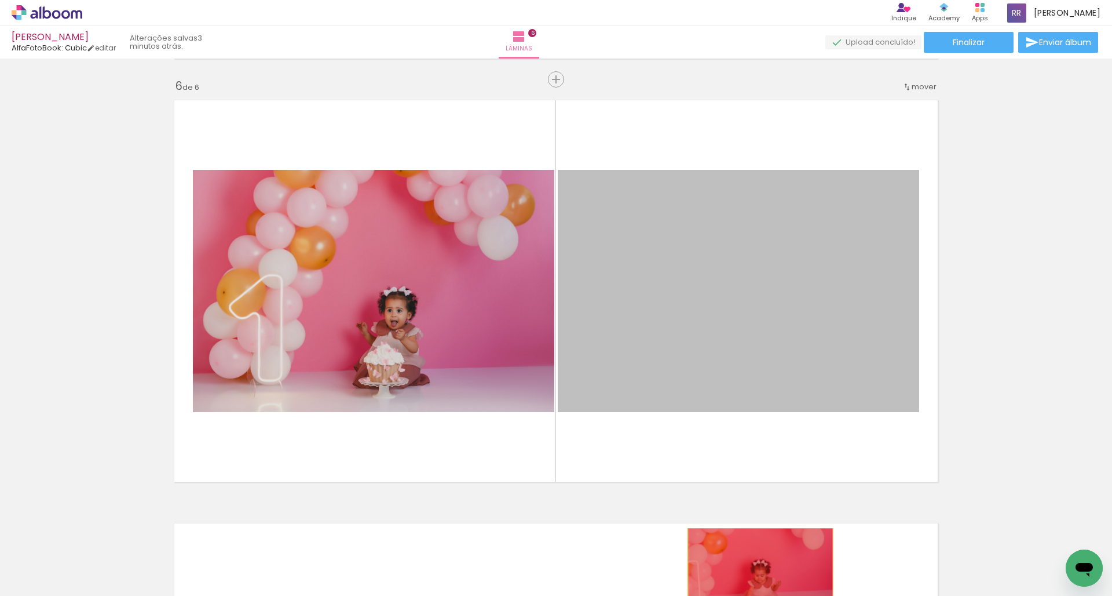
drag, startPoint x: 789, startPoint y: 336, endPoint x: 761, endPoint y: 579, distance: 244.3
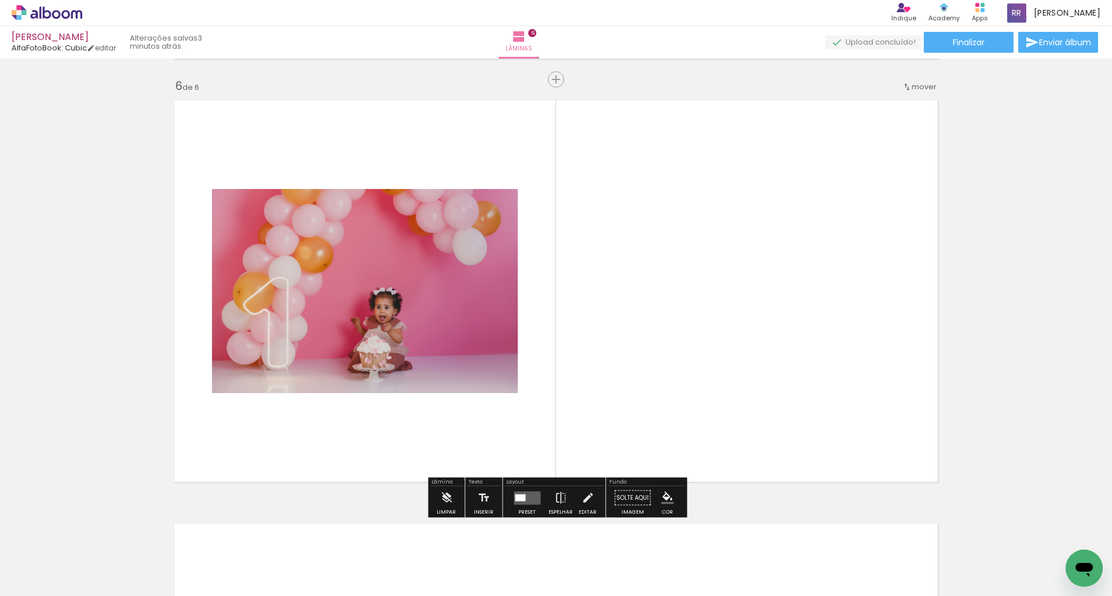
click at [520, 499] on div at bounding box center [520, 497] width 10 height 7
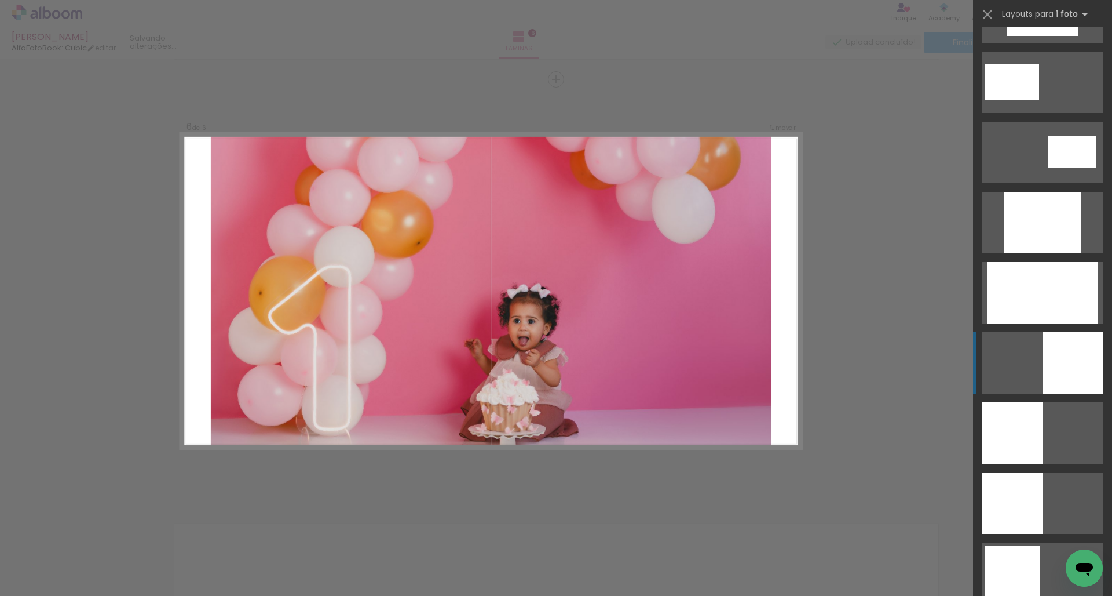
scroll to position [582, 0]
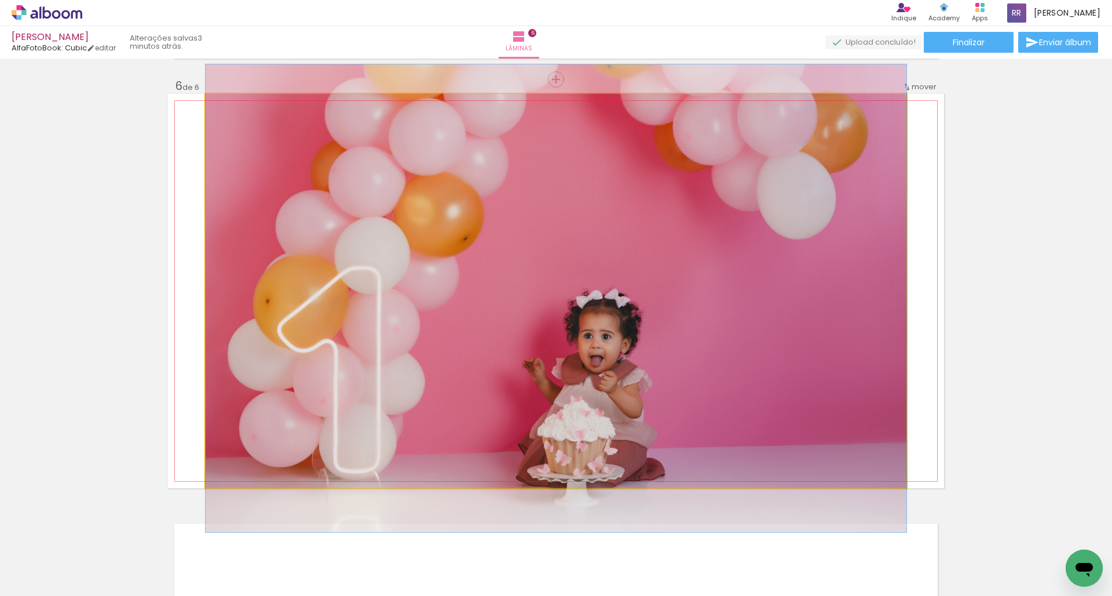
drag, startPoint x: 596, startPoint y: 279, endPoint x: 593, endPoint y: 287, distance: 8.3
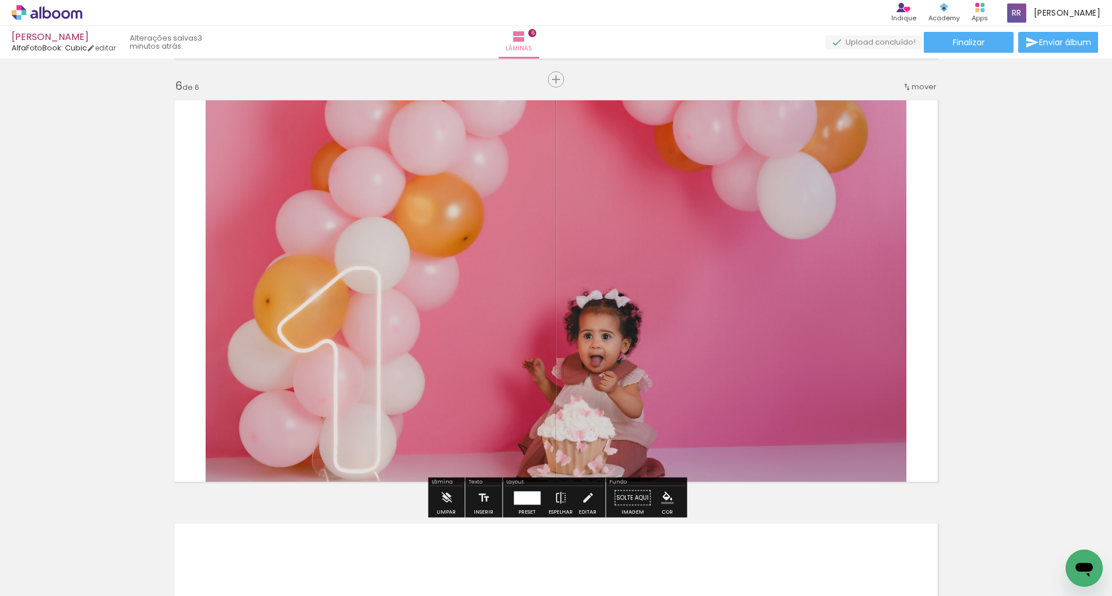
click at [662, 176] on quentale-photo at bounding box center [556, 291] width 701 height 394
click at [587, 495] on iron-icon at bounding box center [588, 497] width 13 height 23
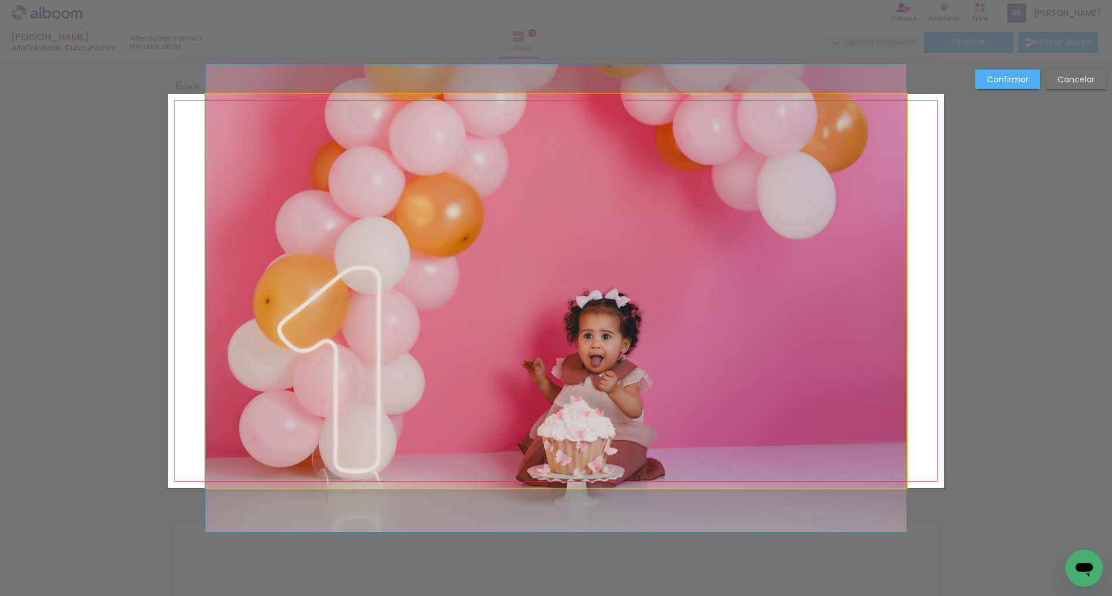
click at [536, 231] on quentale-photo at bounding box center [556, 291] width 701 height 394
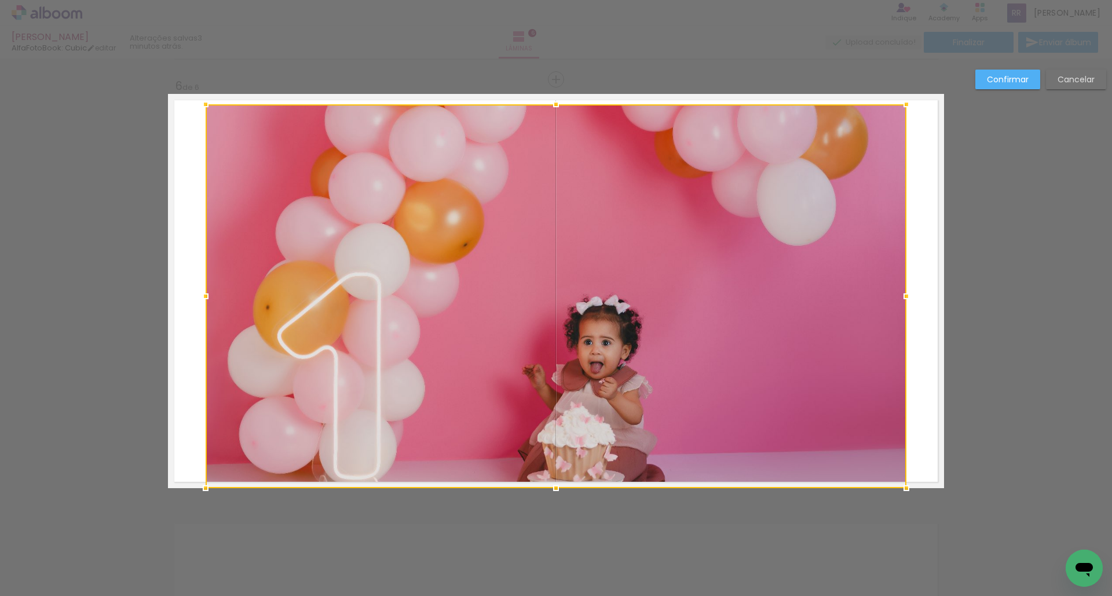
drag, startPoint x: 558, startPoint y: 94, endPoint x: 557, endPoint y: 104, distance: 10.5
click at [557, 104] on div at bounding box center [556, 104] width 23 height 23
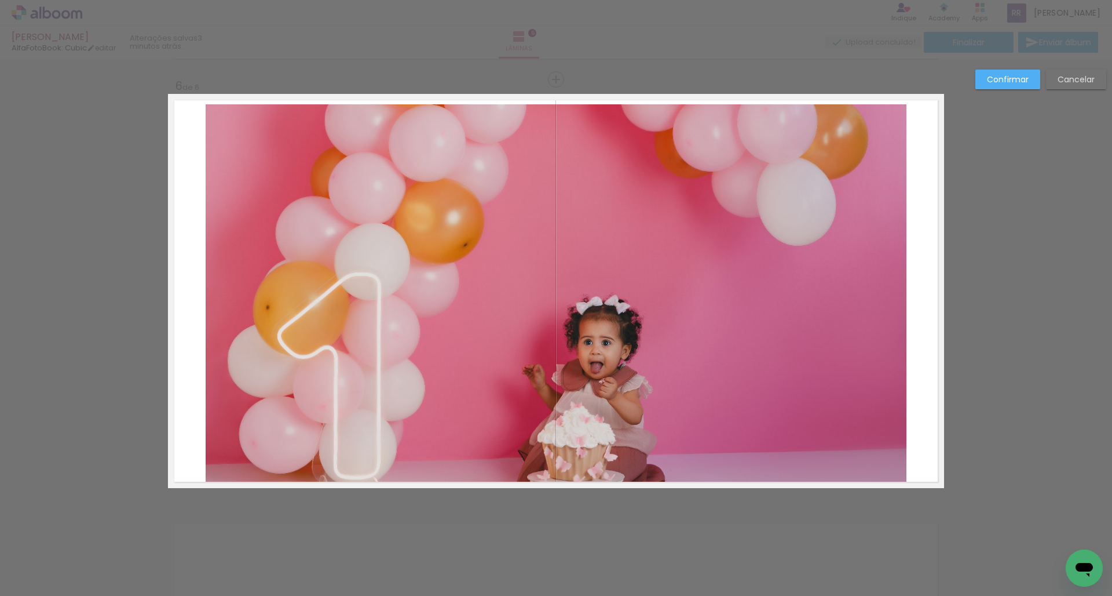
click at [778, 84] on paper-button "Confirmar" at bounding box center [1008, 80] width 65 height 20
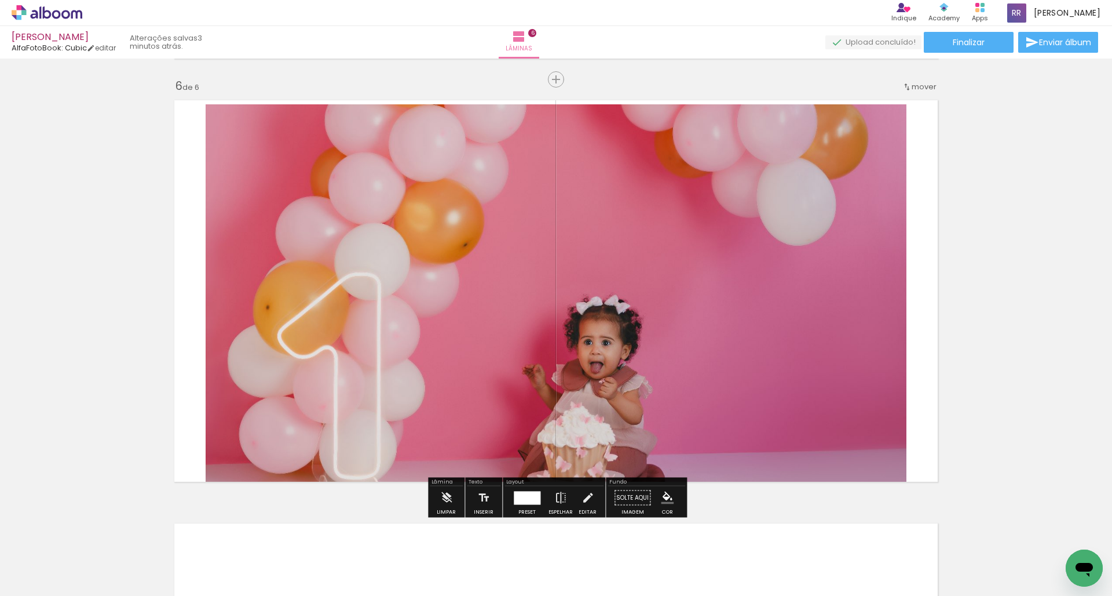
click at [514, 499] on div at bounding box center [527, 497] width 27 height 13
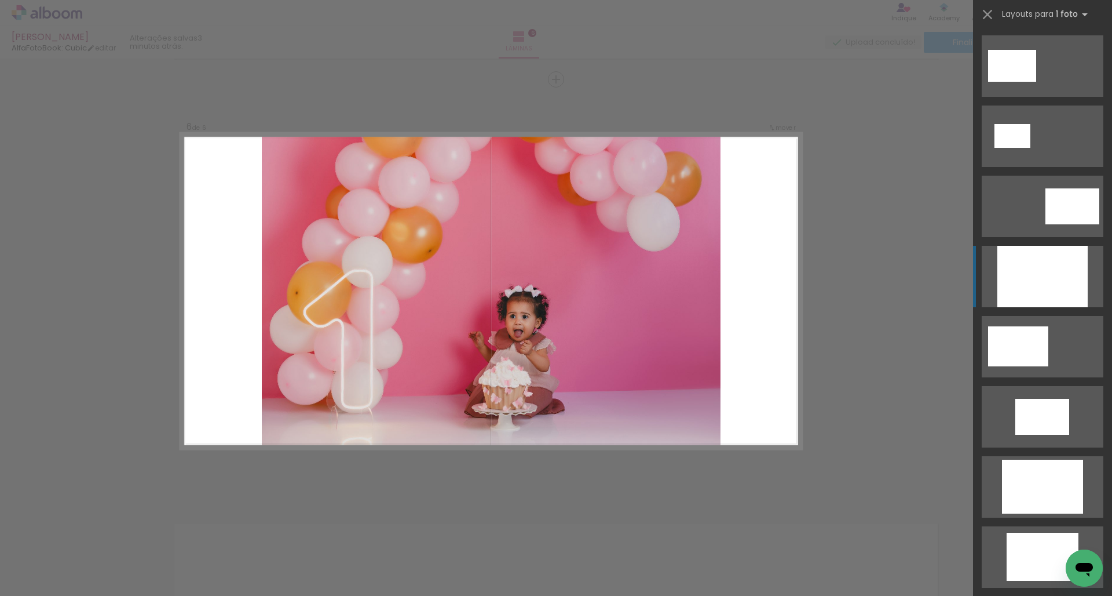
scroll to position [0, 0]
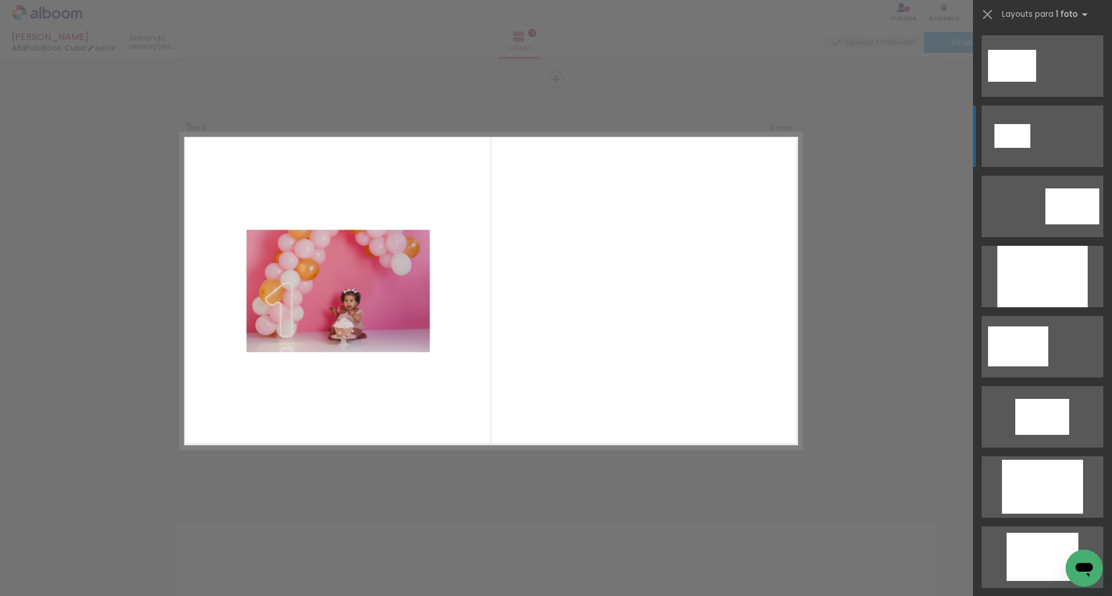
click at [778, 279] on div at bounding box center [1043, 276] width 90 height 61
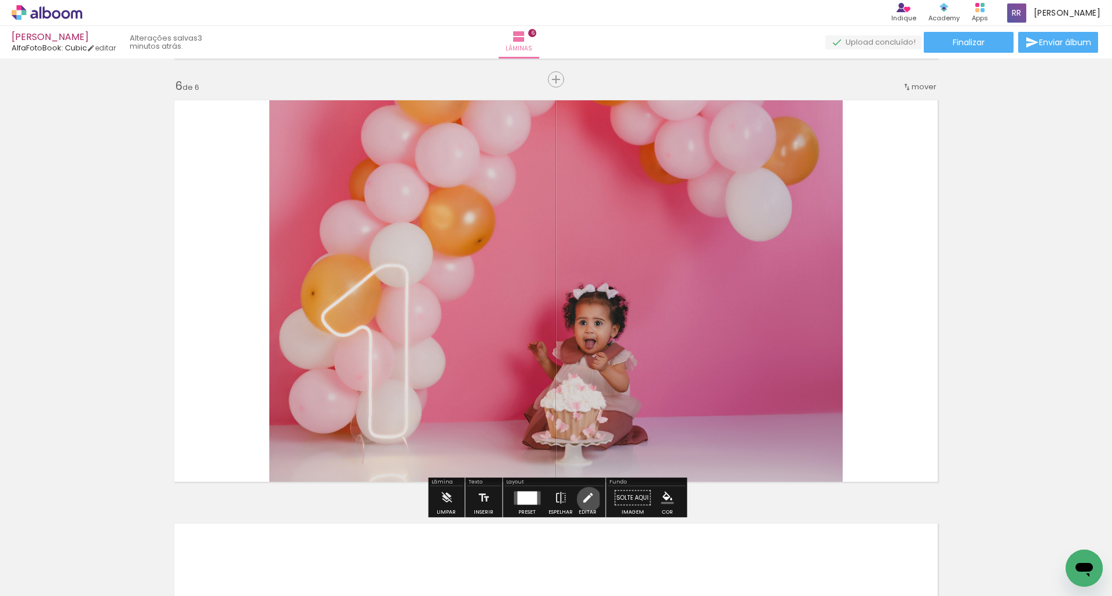
click at [586, 499] on iron-icon at bounding box center [588, 497] width 13 height 23
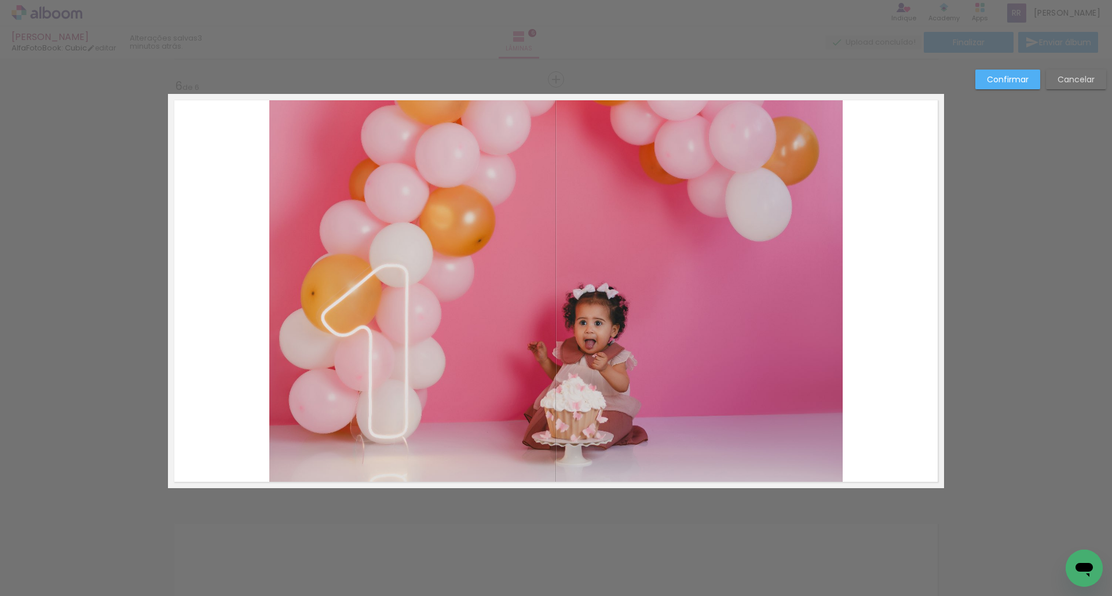
click at [581, 250] on quentale-photo at bounding box center [556, 291] width 574 height 394
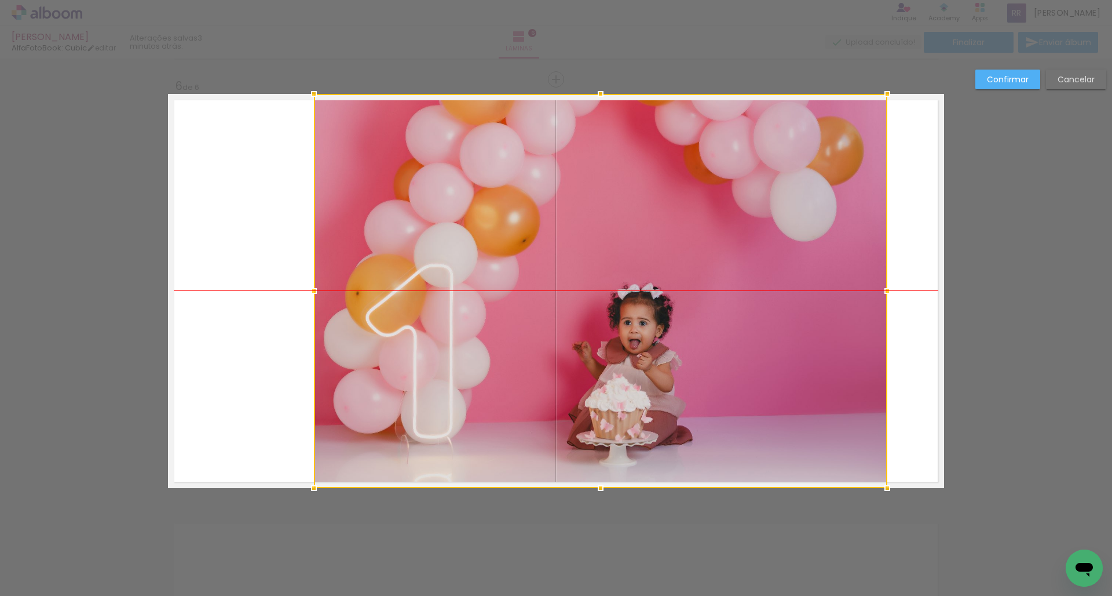
drag, startPoint x: 590, startPoint y: 259, endPoint x: 635, endPoint y: 255, distance: 44.8
click at [635, 255] on div at bounding box center [601, 291] width 574 height 394
click at [0, 0] on slot "Confirmar" at bounding box center [0, 0] width 0 height 0
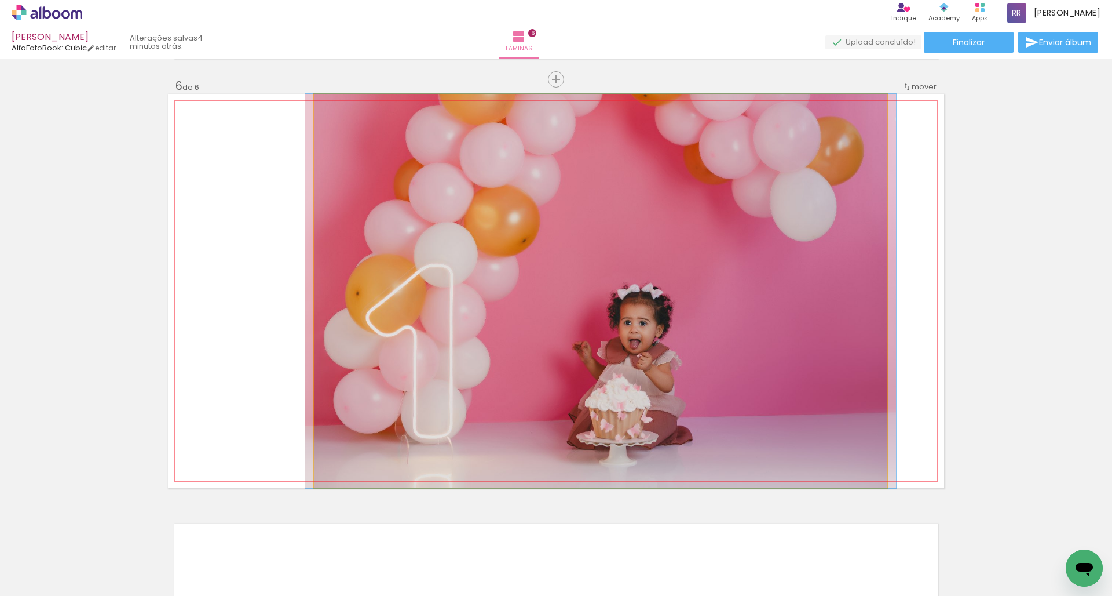
click at [744, 267] on div at bounding box center [600, 291] width 591 height 394
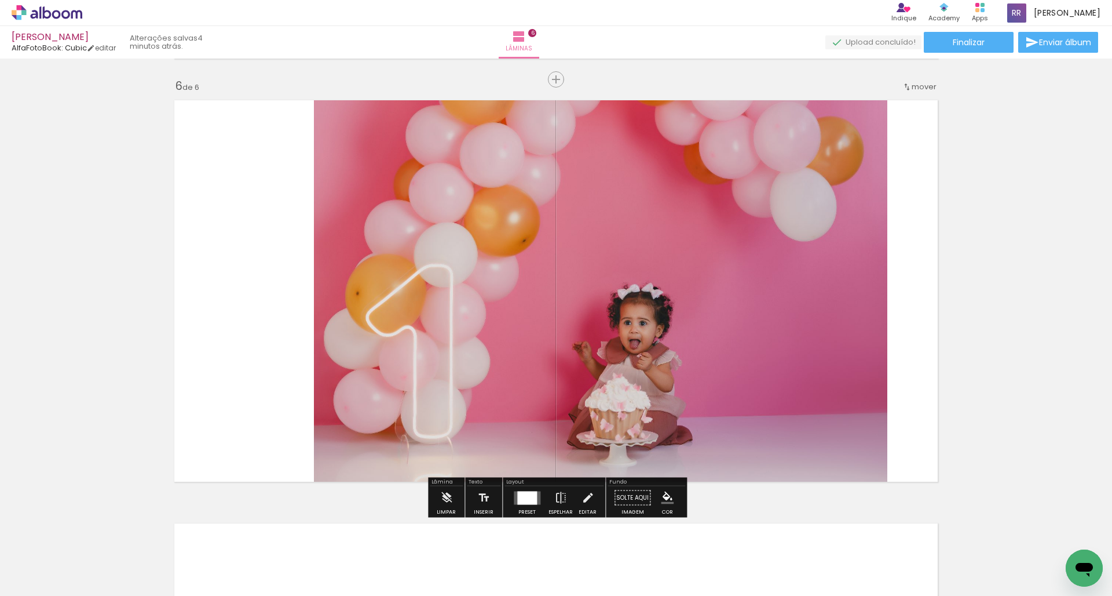
click at [582, 497] on iron-icon at bounding box center [588, 497] width 13 height 23
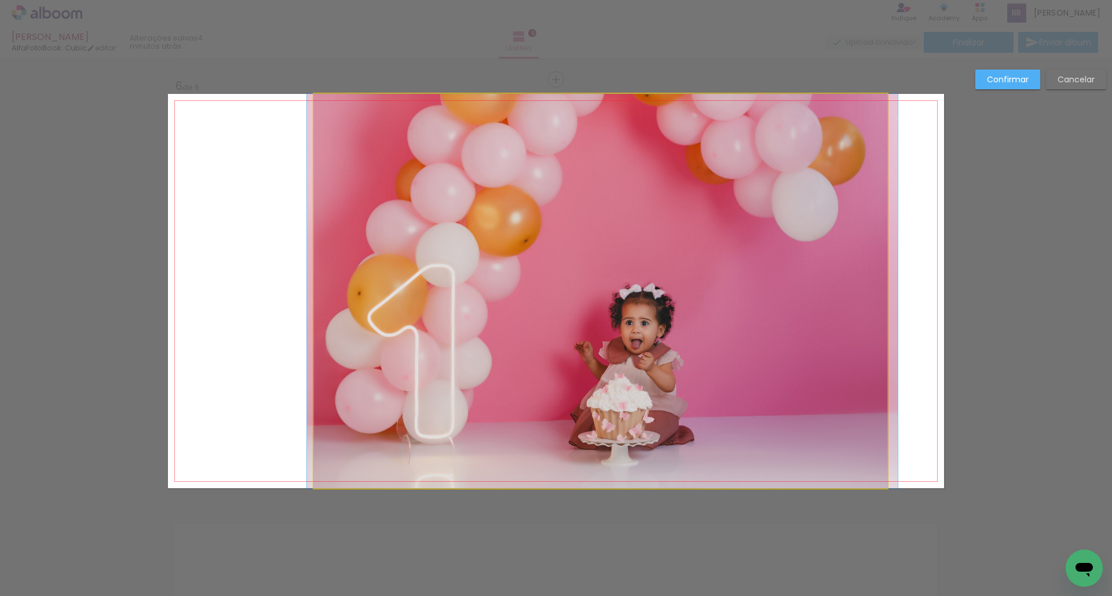
drag, startPoint x: 615, startPoint y: 231, endPoint x: 647, endPoint y: 228, distance: 31.9
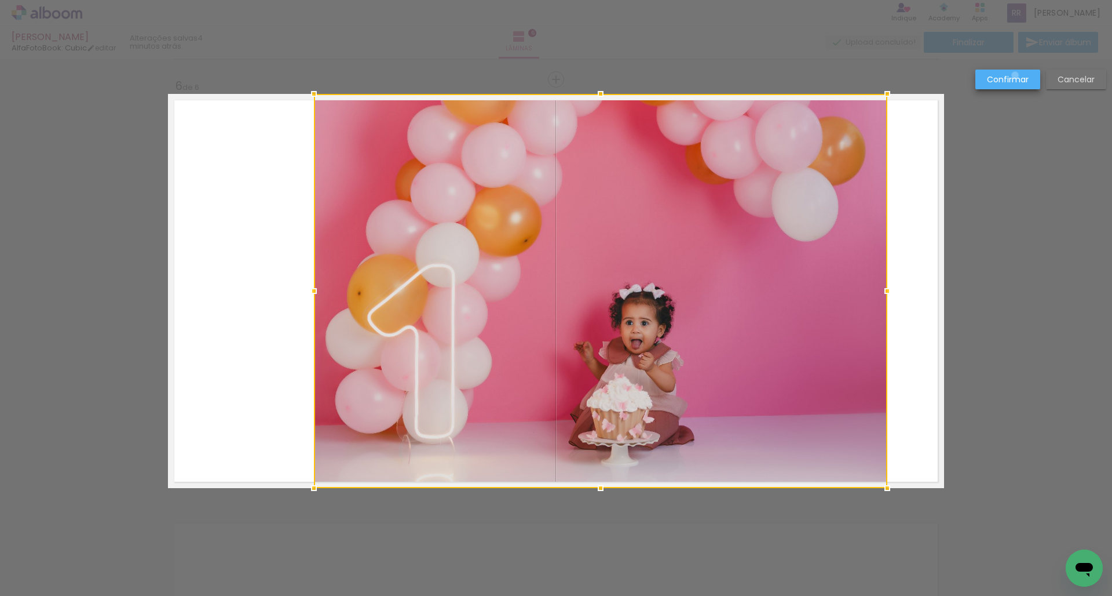
click at [0, 0] on slot "Confirmar" at bounding box center [0, 0] width 0 height 0
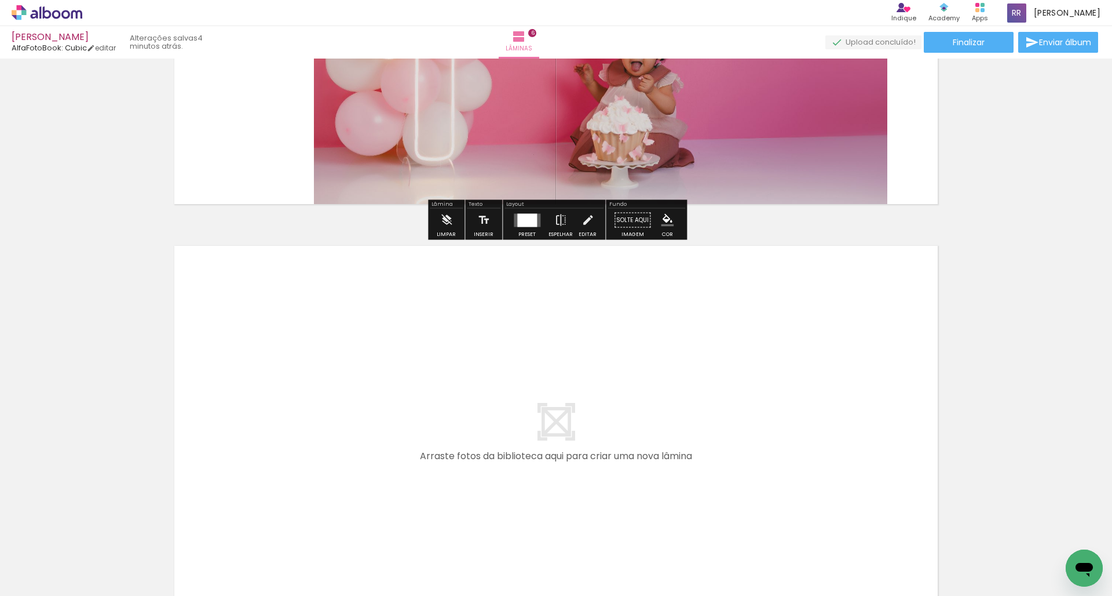
scroll to position [2439, 0]
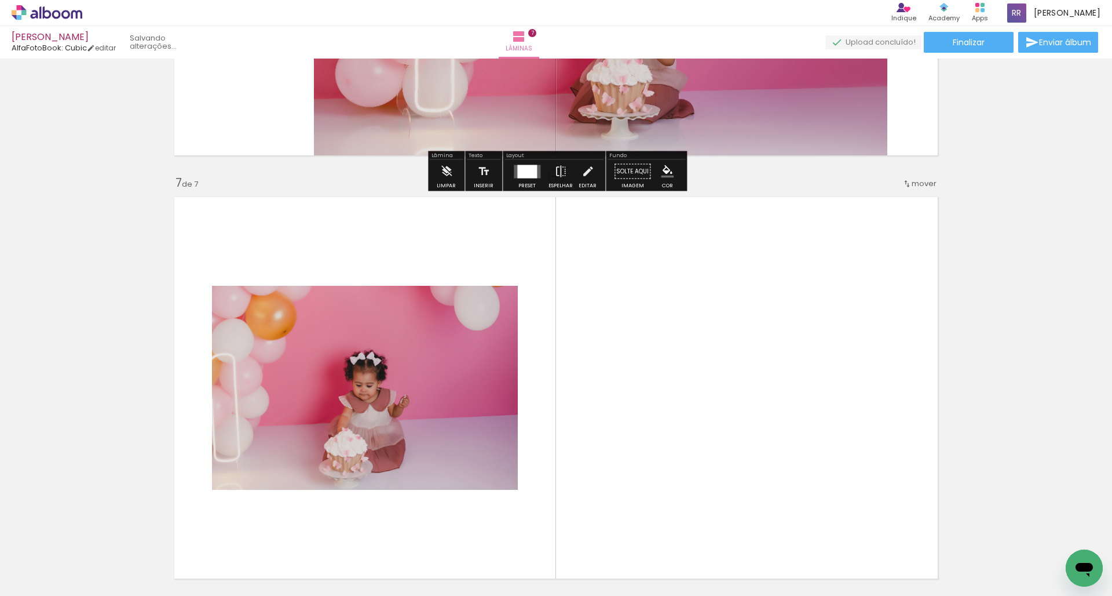
drag, startPoint x: 359, startPoint y: 554, endPoint x: 384, endPoint y: 447, distance: 110.6
click at [384, 447] on quentale-workspace at bounding box center [556, 298] width 1112 height 596
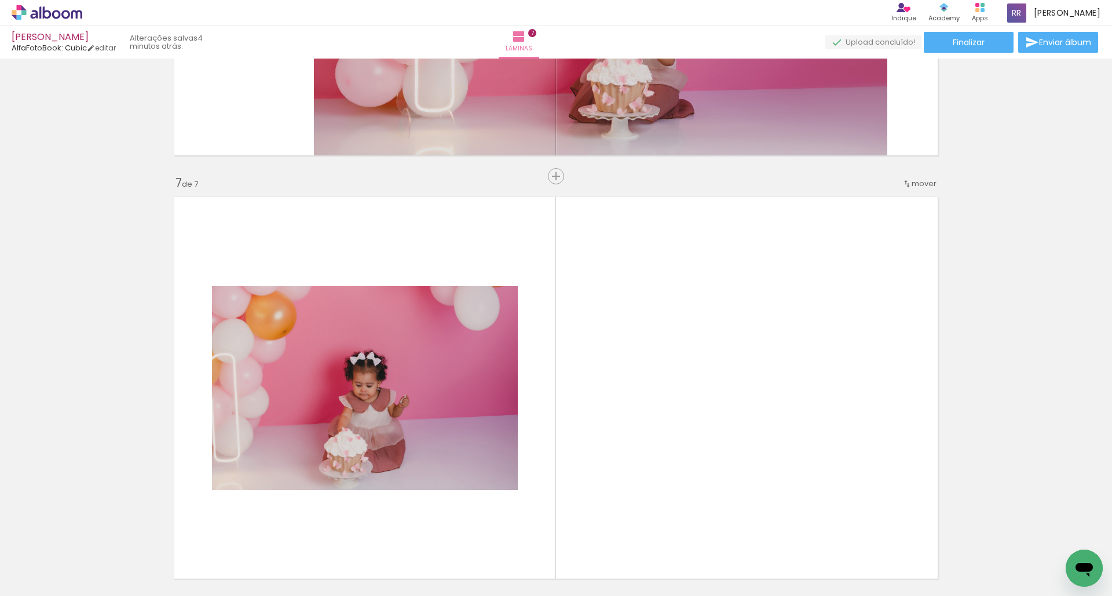
scroll to position [2536, 0]
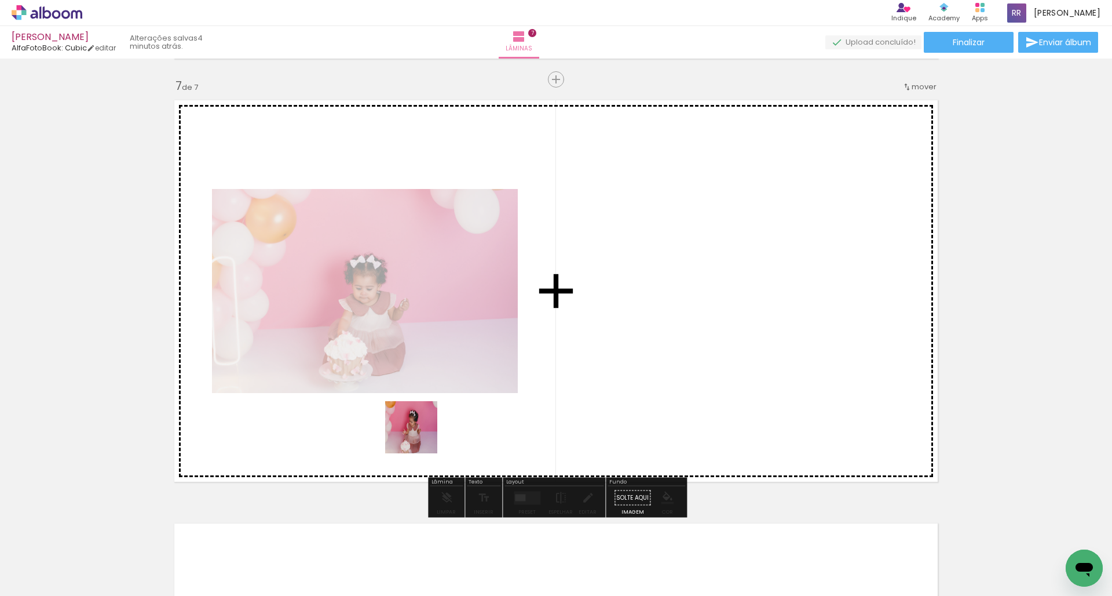
drag, startPoint x: 426, startPoint y: 557, endPoint x: 424, endPoint y: 405, distance: 152.4
click at [424, 405] on quentale-workspace at bounding box center [556, 298] width 1112 height 596
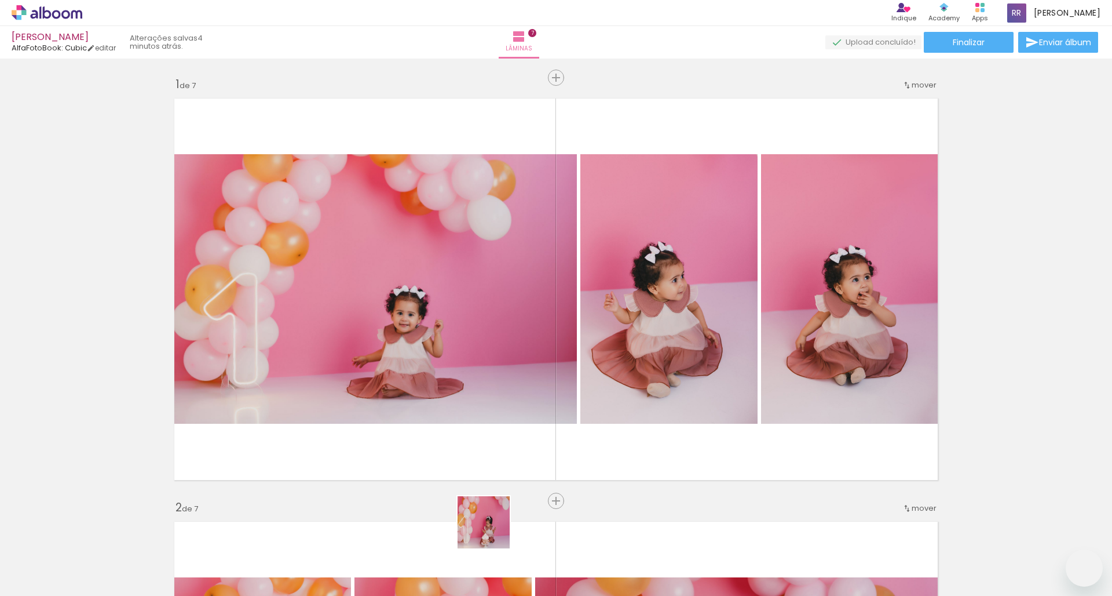
click at [503, 345] on quentale-workspace at bounding box center [556, 298] width 1112 height 596
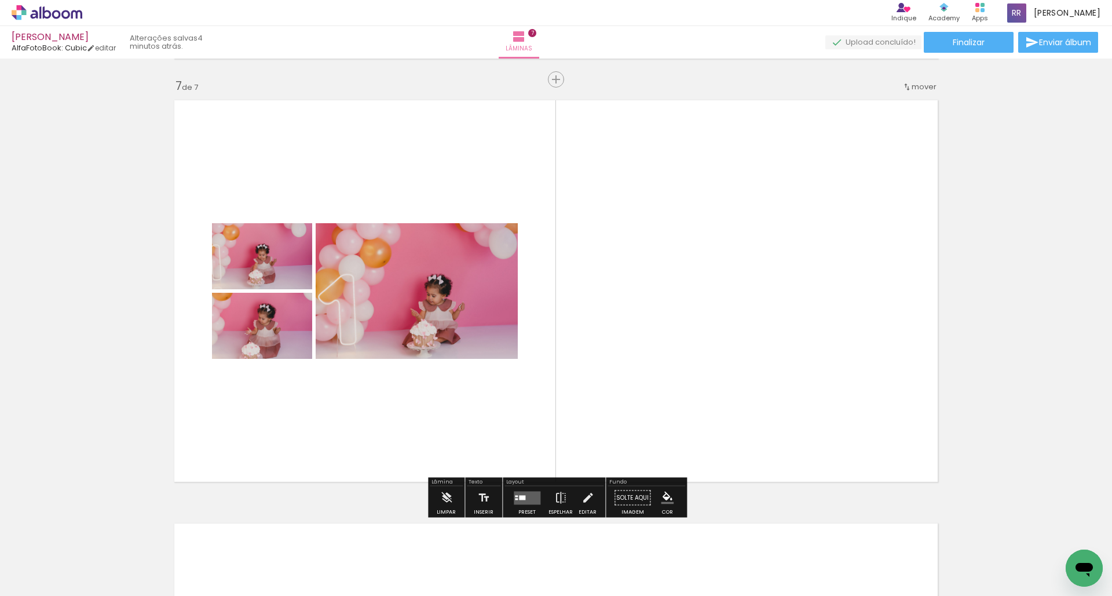
scroll to position [0, 992]
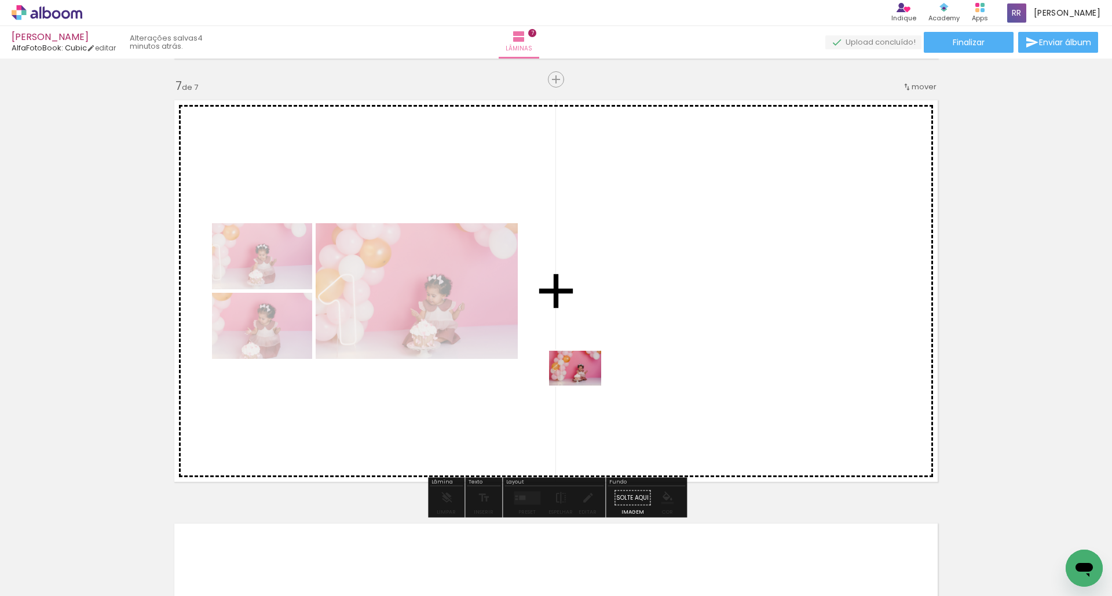
drag, startPoint x: 562, startPoint y: 563, endPoint x: 584, endPoint y: 384, distance: 180.4
click at [584, 384] on quentale-workspace at bounding box center [556, 298] width 1112 height 596
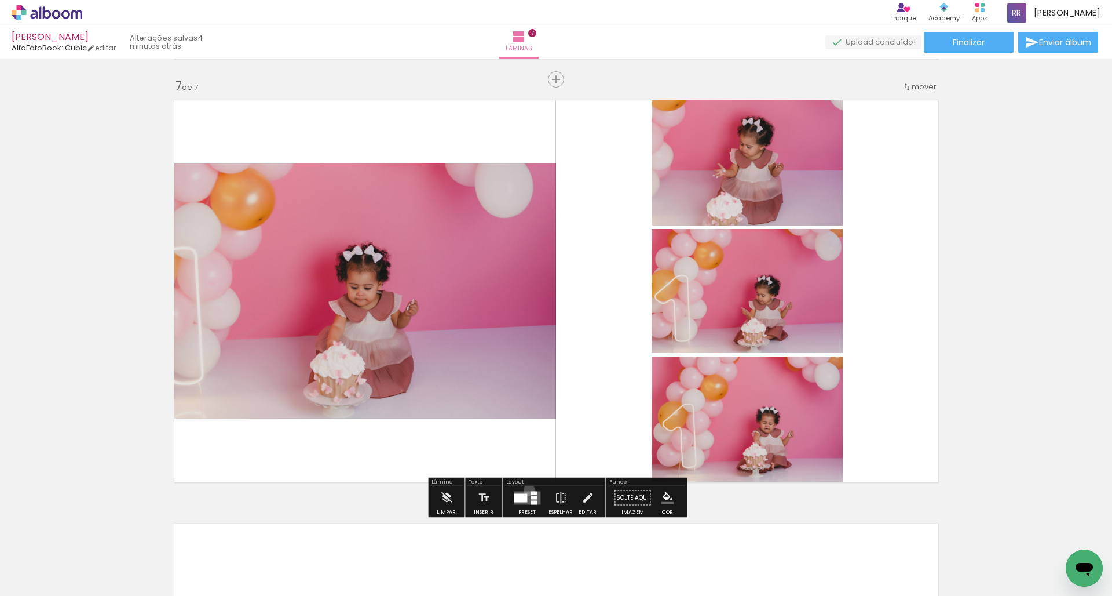
click at [527, 490] on div at bounding box center [527, 497] width 31 height 23
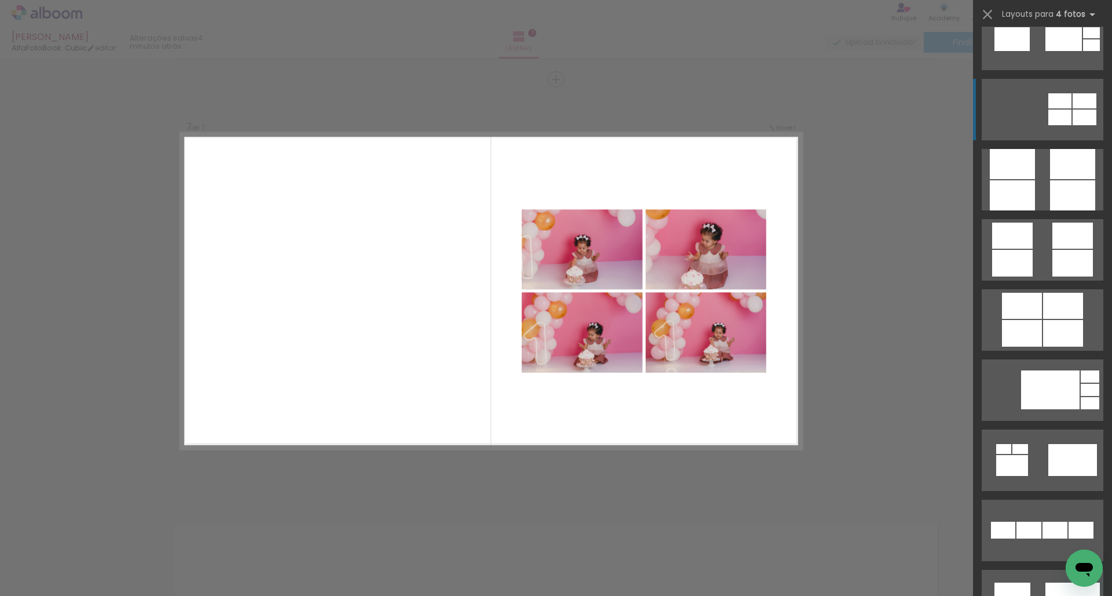
scroll to position [3187, 0]
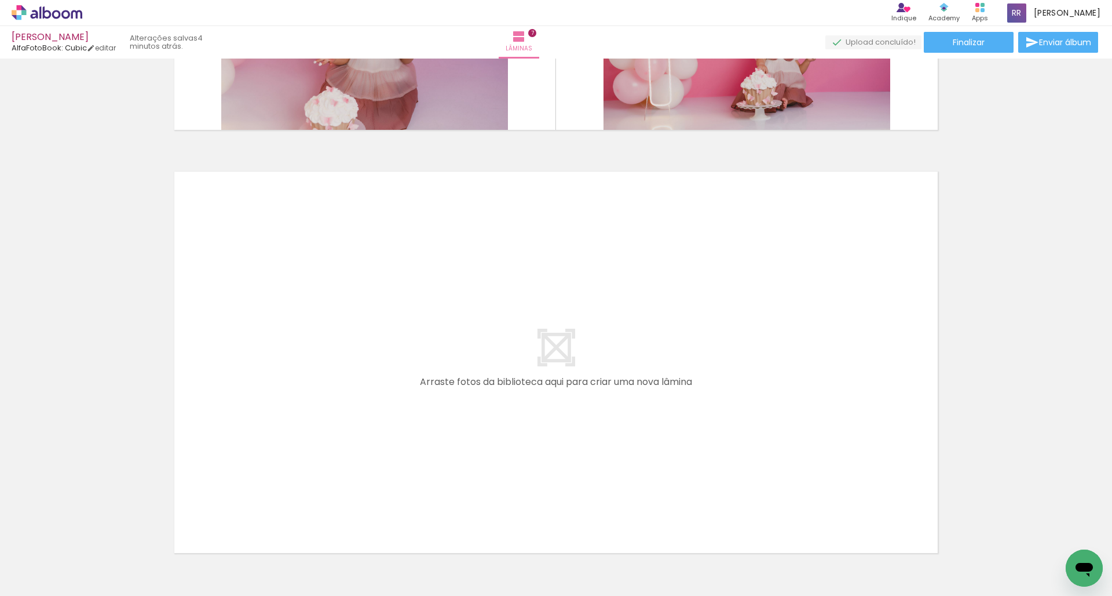
scroll to position [0, 1401]
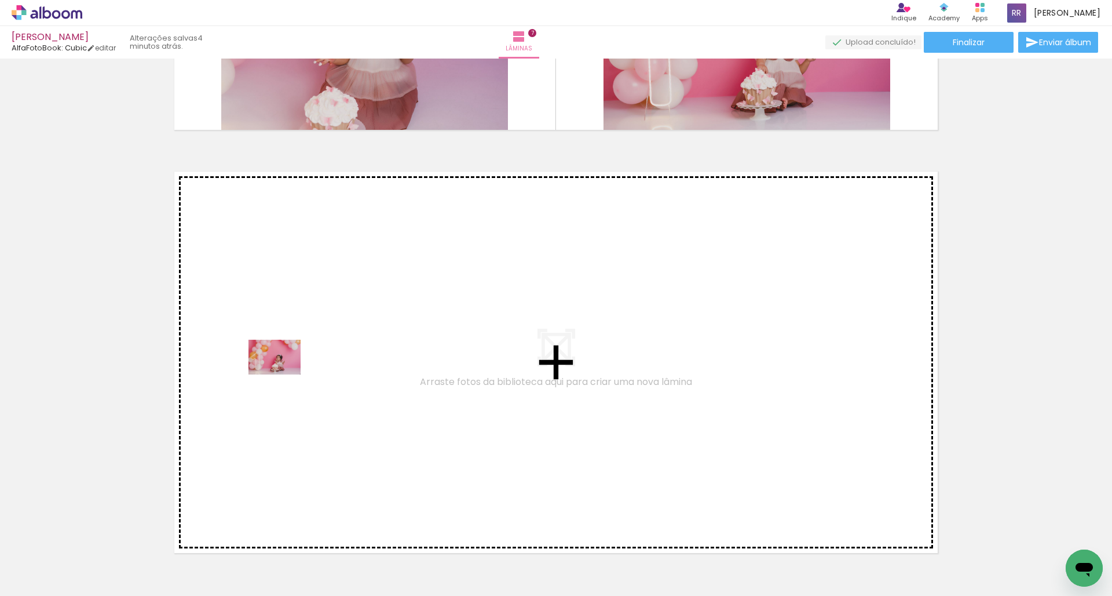
drag, startPoint x: 207, startPoint y: 561, endPoint x: 283, endPoint y: 374, distance: 201.9
click at [283, 374] on quentale-workspace at bounding box center [556, 298] width 1112 height 596
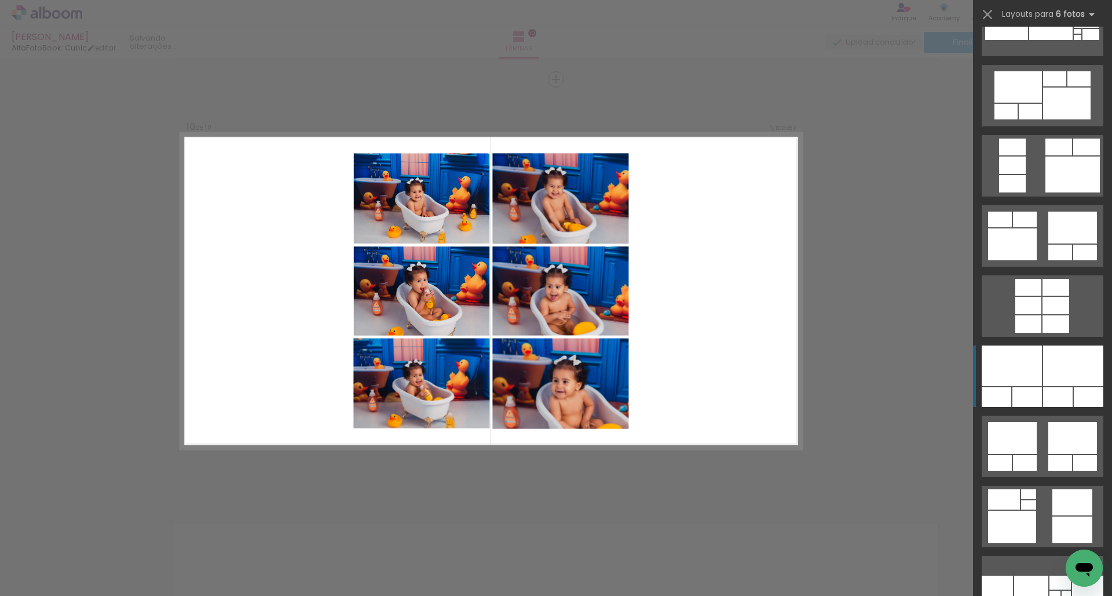
scroll to position [3769, 0]
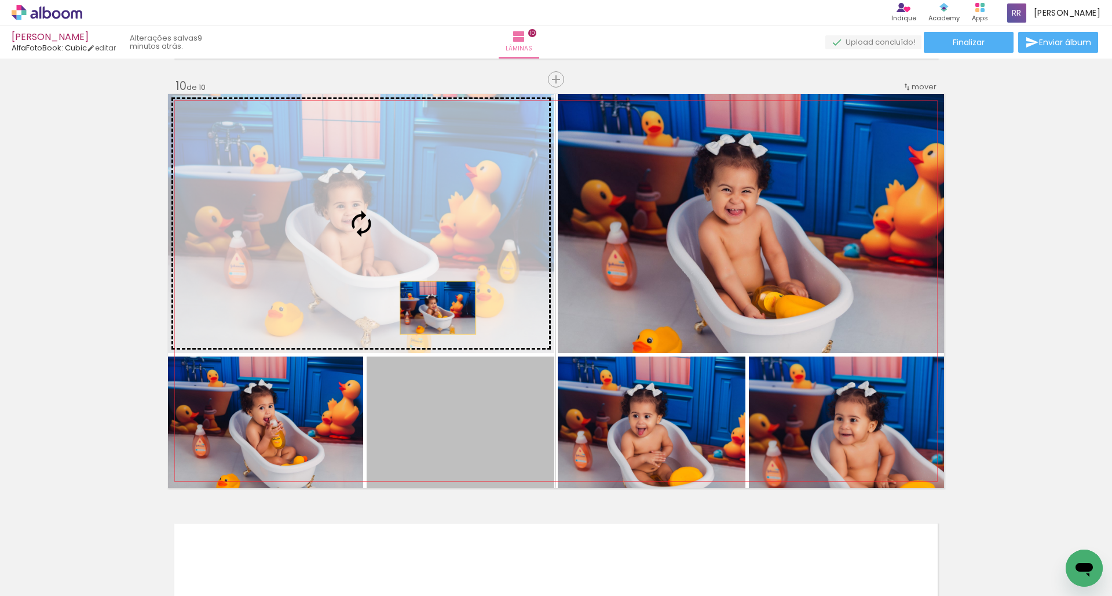
drag, startPoint x: 491, startPoint y: 422, endPoint x: 435, endPoint y: 299, distance: 135.1
click at [0, 0] on slot at bounding box center [0, 0] width 0 height 0
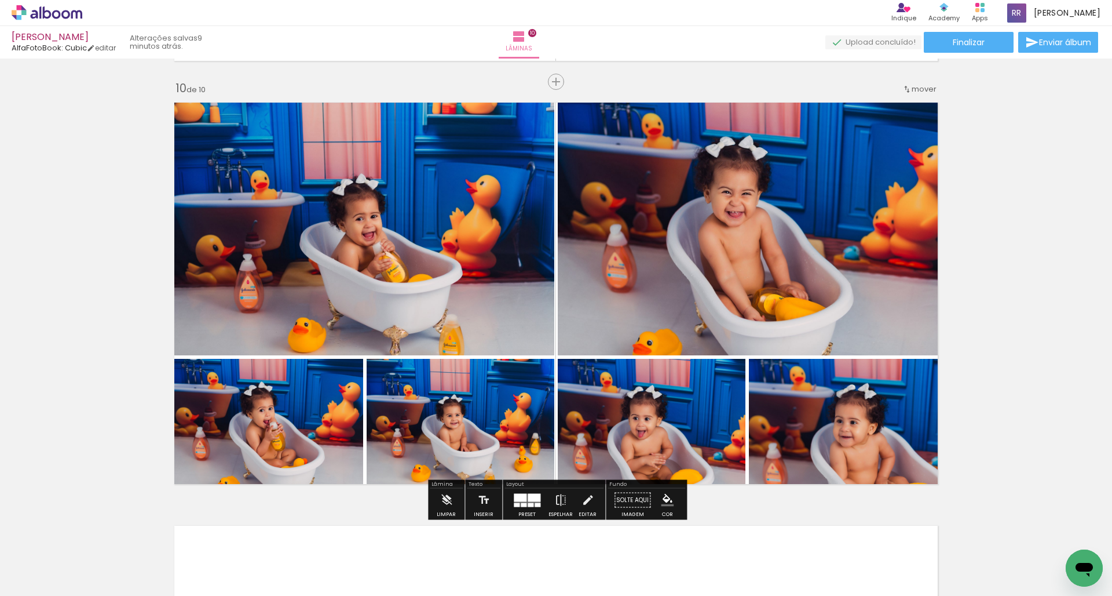
scroll to position [3802, 0]
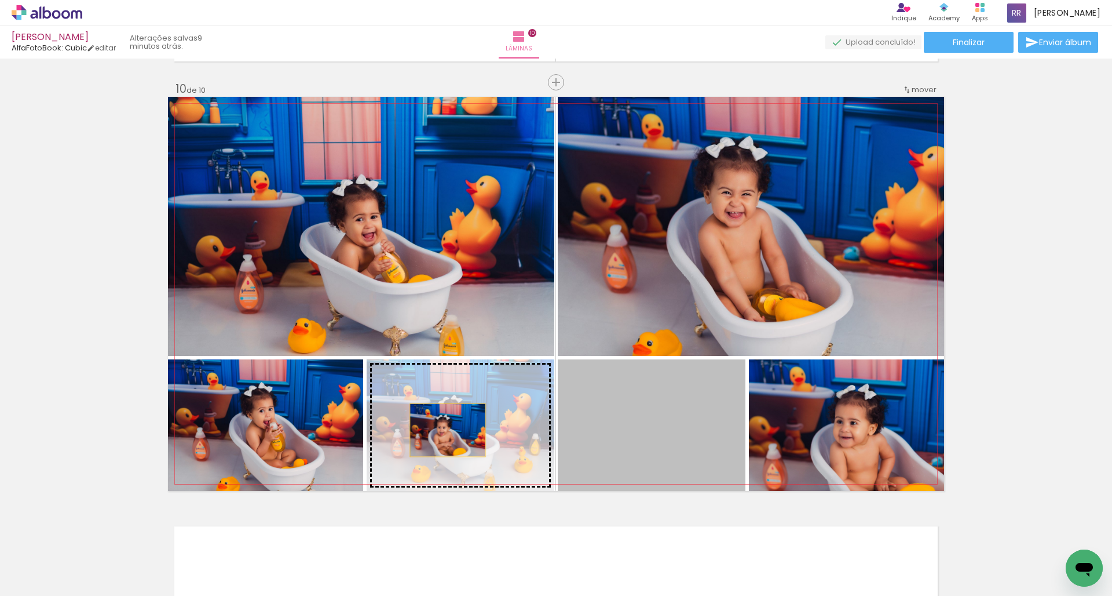
drag, startPoint x: 648, startPoint y: 443, endPoint x: 448, endPoint y: 430, distance: 200.3
click at [0, 0] on slot at bounding box center [0, 0] width 0 height 0
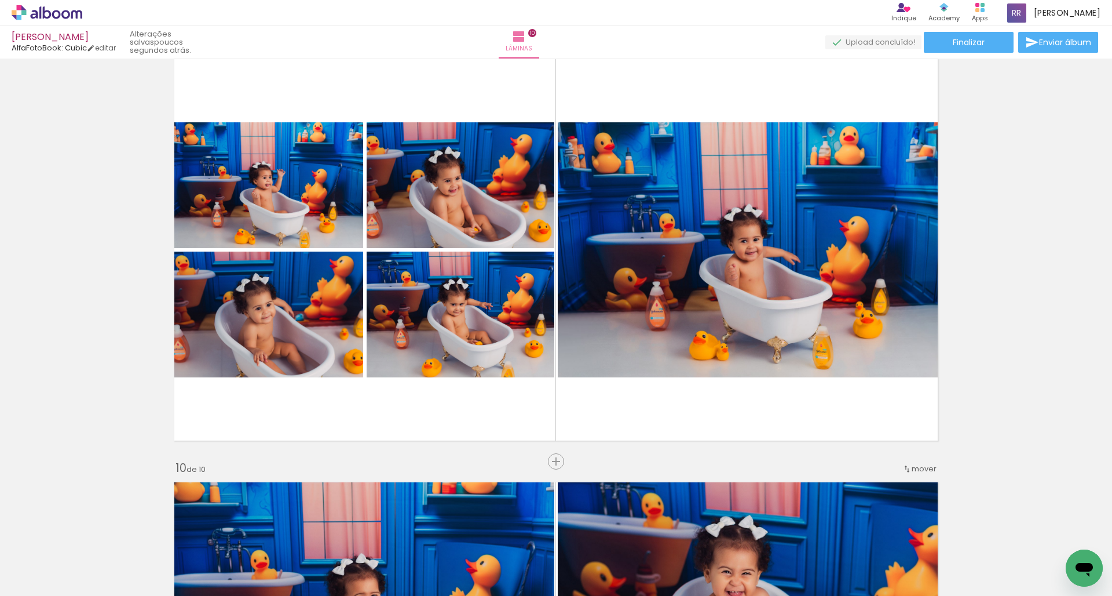
scroll to position [3434, 0]
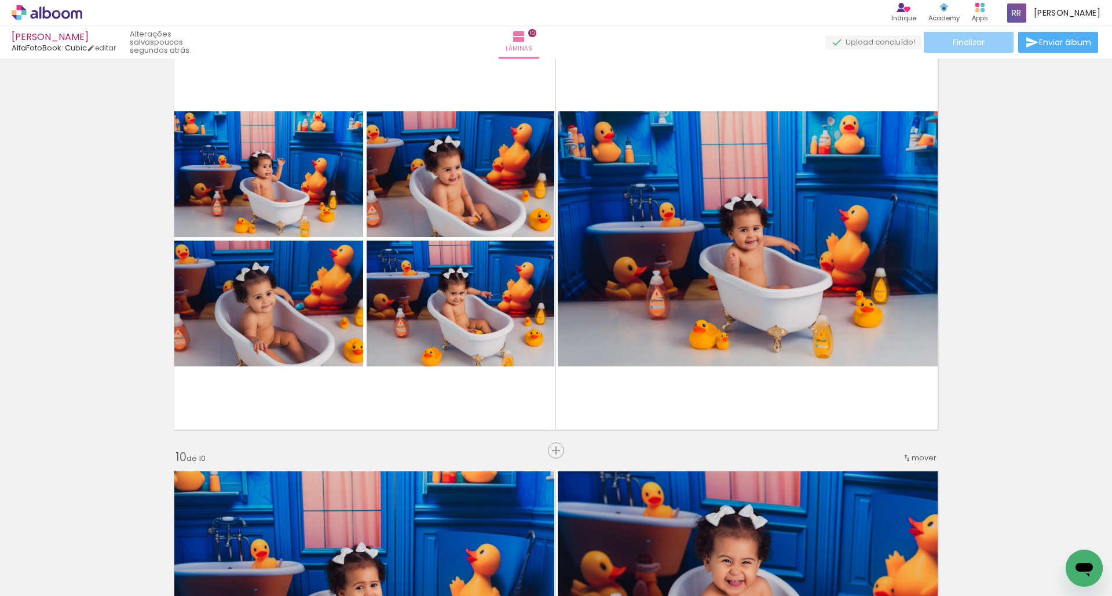
click at [976, 42] on span "Finalizar" at bounding box center [969, 42] width 32 height 8
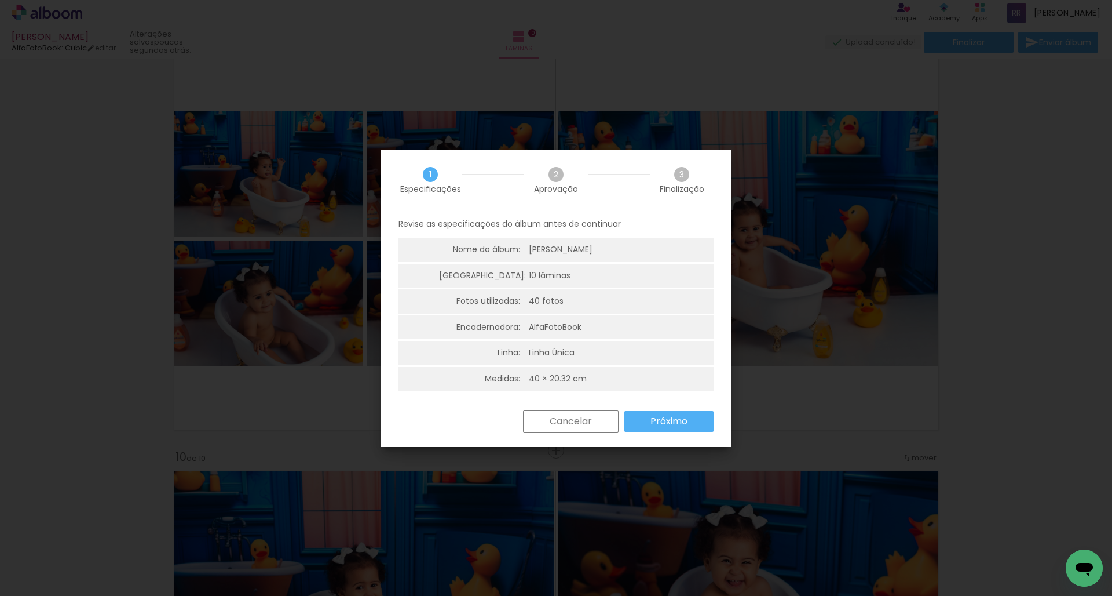
click at [0, 0] on slot "Próximo" at bounding box center [0, 0] width 0 height 0
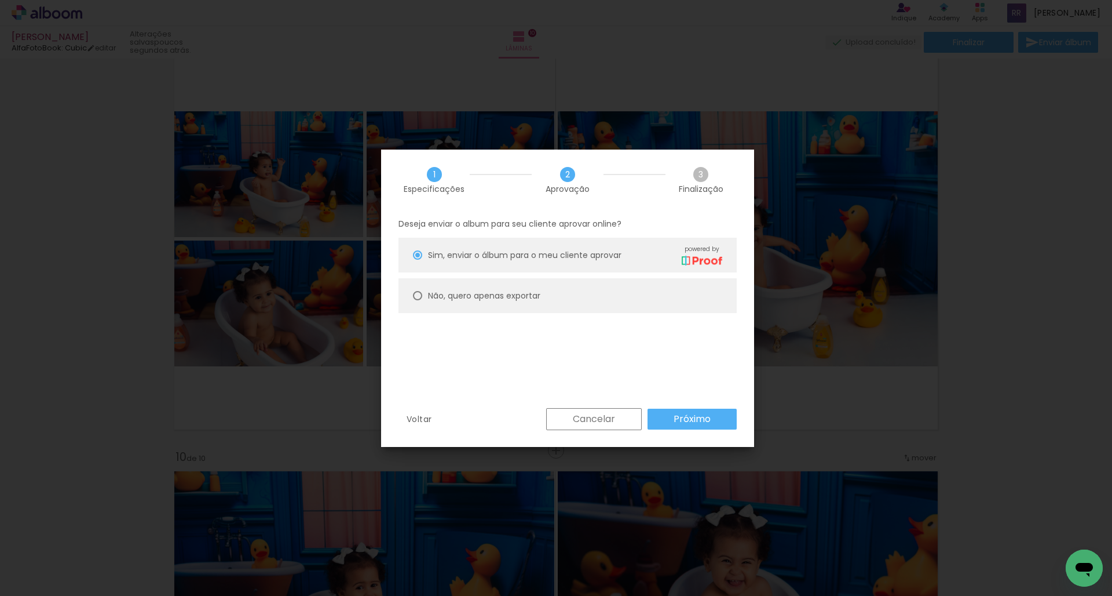
click at [483, 287] on paper-radio-button "Não, quero apenas exportar" at bounding box center [568, 295] width 338 height 35
type paper-radio-button "on"
click at [718, 420] on paper-button "Próximo" at bounding box center [692, 418] width 89 height 21
type input "Alta, 300 DPI"
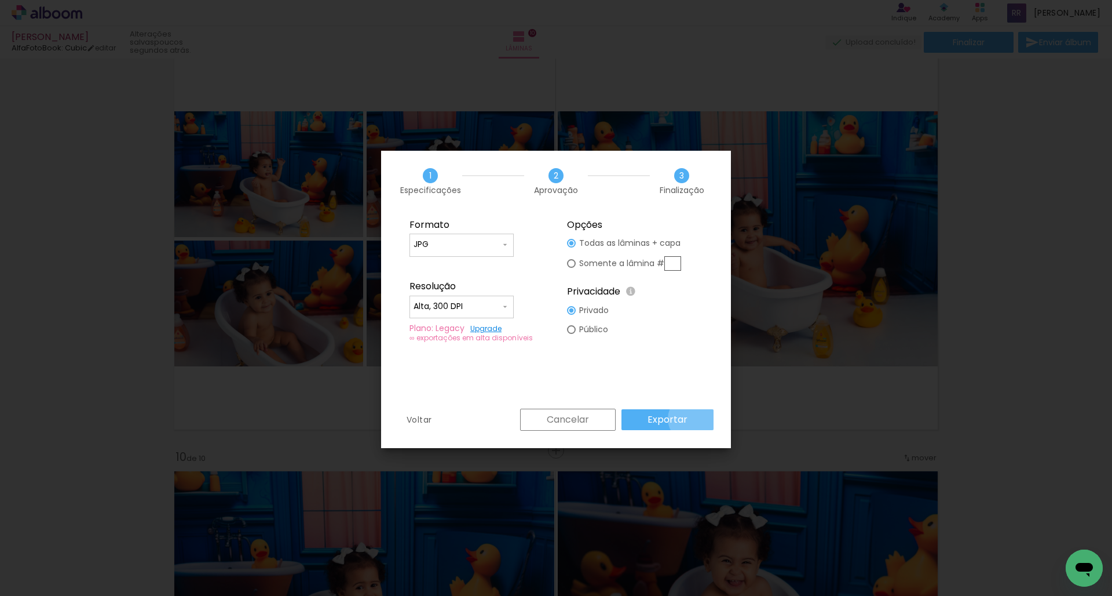
click at [695, 418] on paper-button "Exportar" at bounding box center [668, 419] width 92 height 21
